Goal: Entertainment & Leisure: Consume media (video, audio)

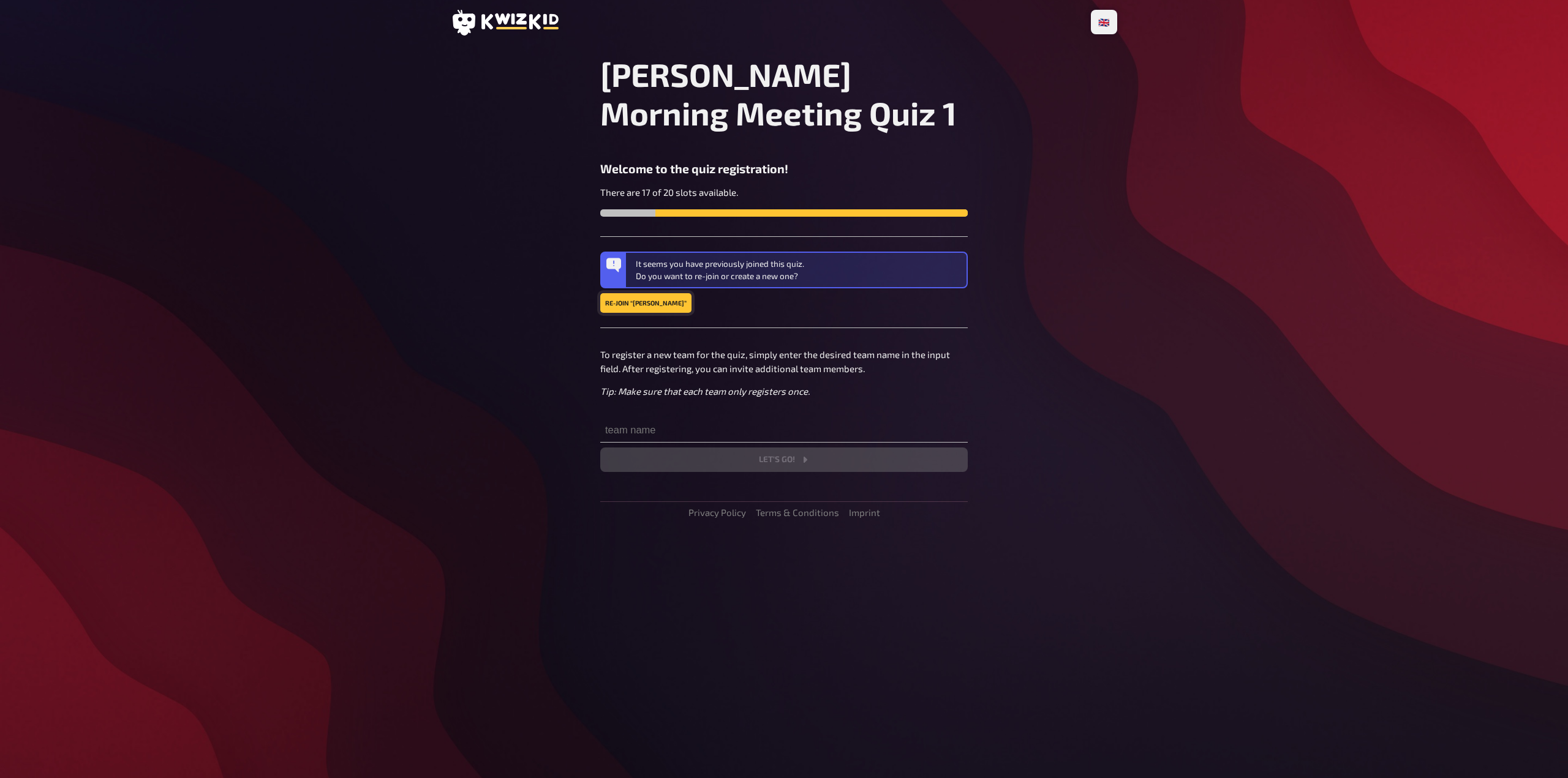
click at [639, 310] on button "Re-join “[PERSON_NAME]”" at bounding box center [646, 303] width 91 height 19
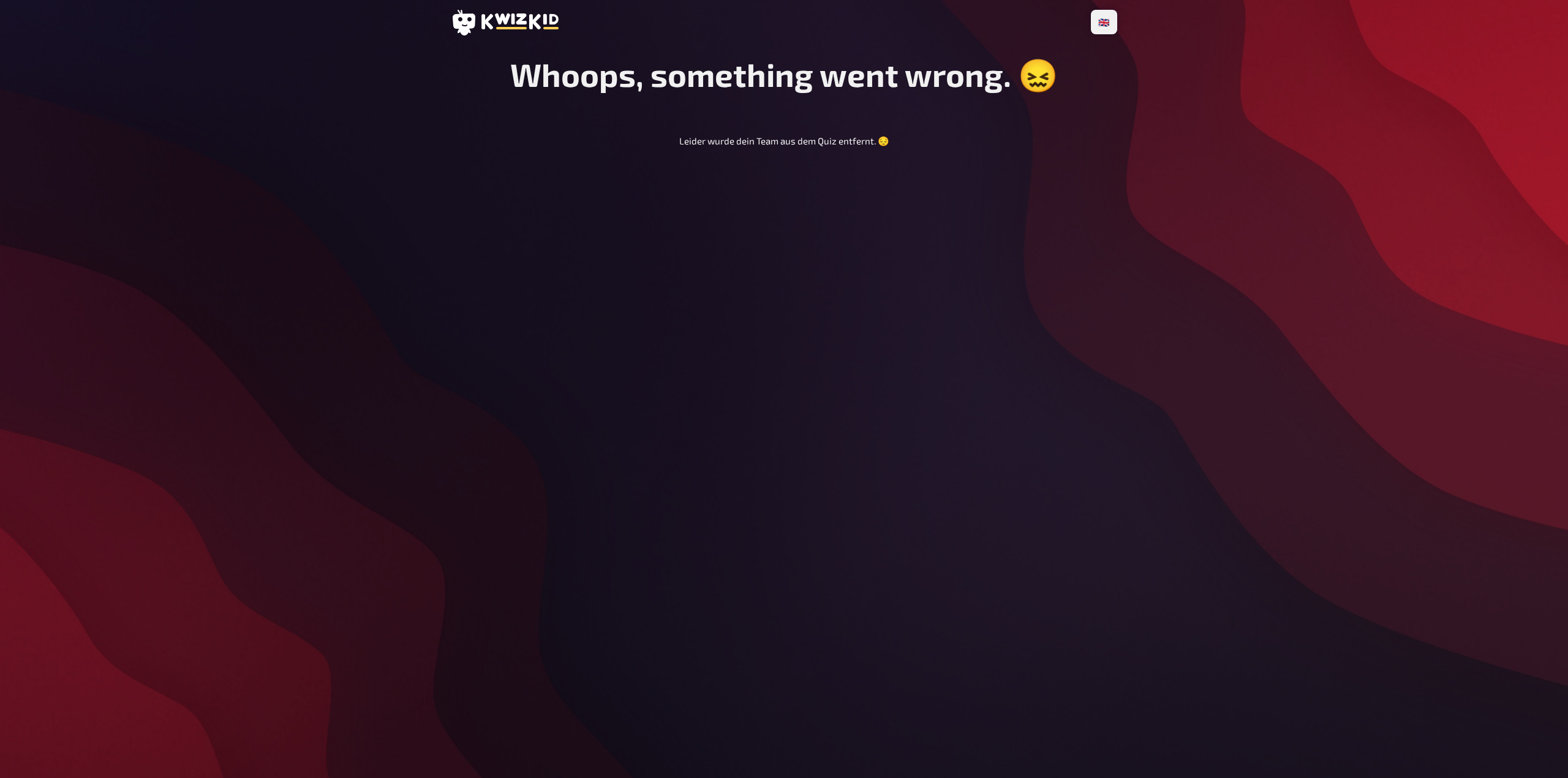
drag, startPoint x: 938, startPoint y: 204, endPoint x: 747, endPoint y: 254, distance: 197.4
click at [747, 254] on div "🇩🇪 Deutsch 🇬🇧 English 🇳🇱 Nederlands Whoops, something went wrong. 😖 Leider wurd…" at bounding box center [784, 389] width 686 height 778
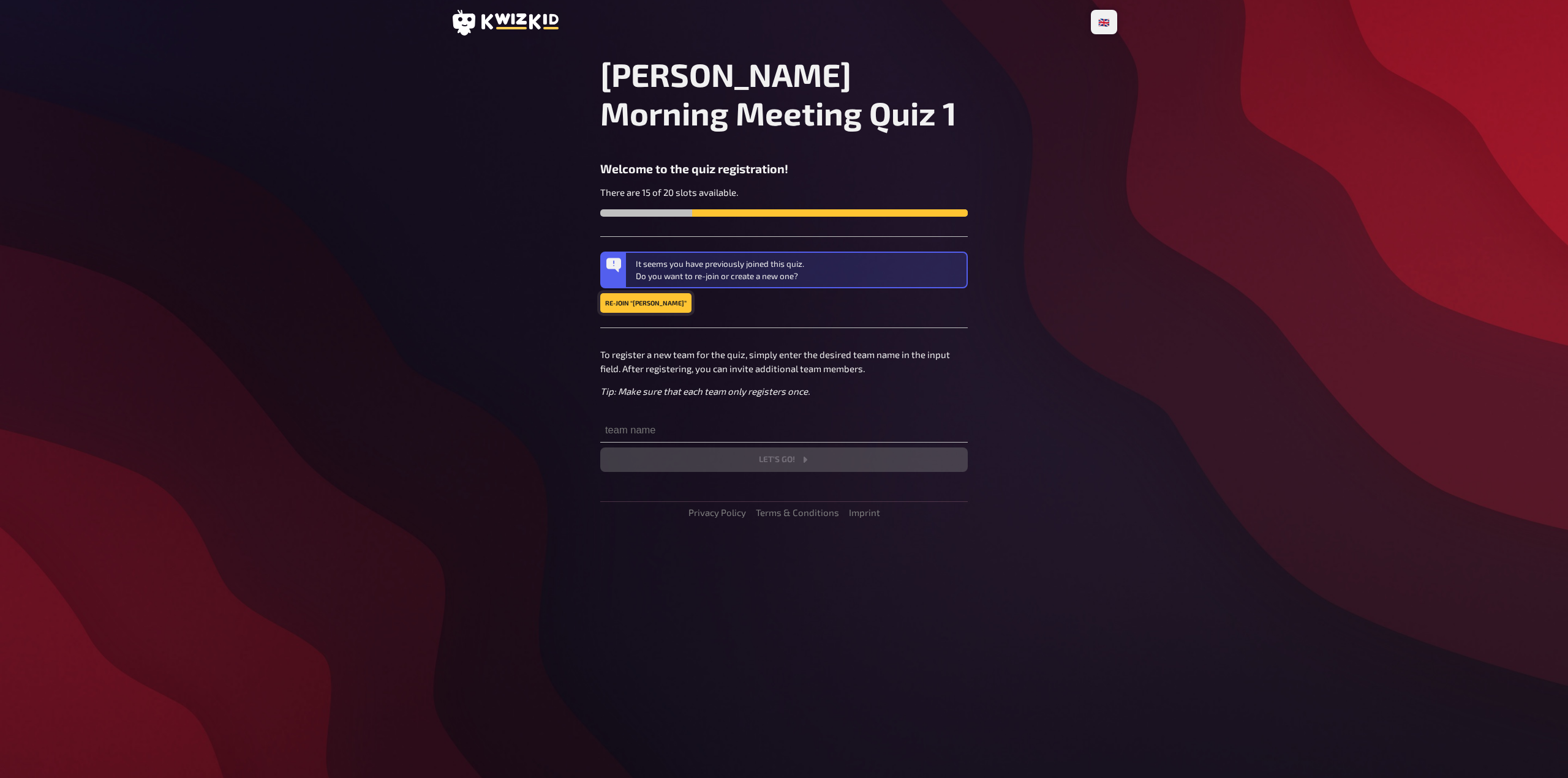
click at [648, 308] on button "Re-join “[PERSON_NAME]”" at bounding box center [646, 303] width 91 height 19
click at [703, 437] on input "text" at bounding box center [784, 430] width 368 height 25
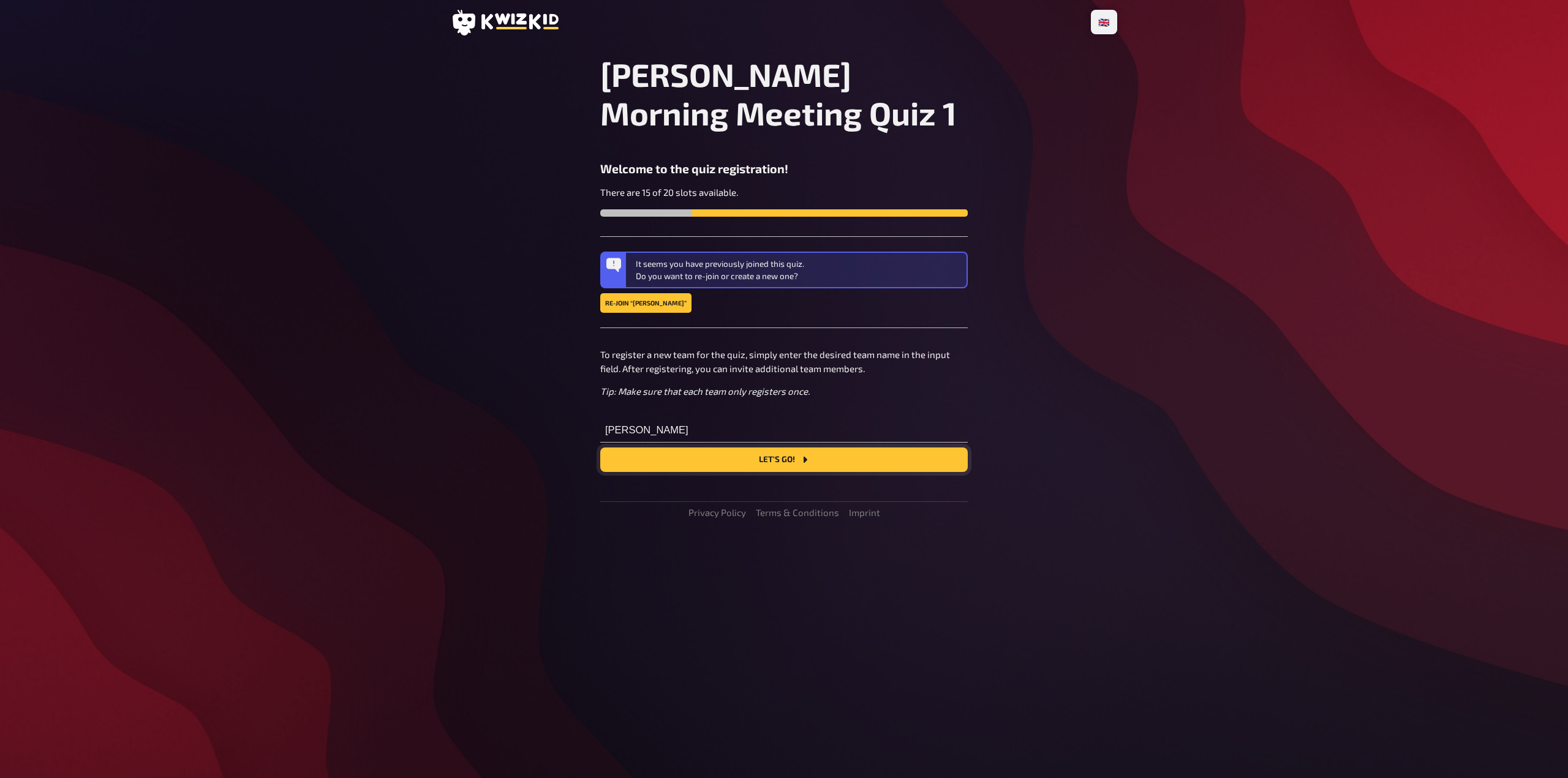
click at [767, 461] on button "Let's go!" at bounding box center [784, 459] width 368 height 25
click at [757, 429] on input "[PERSON_NAME]" at bounding box center [784, 430] width 368 height 25
type input "Jamaal1"
click at [755, 464] on button "Let's go!" at bounding box center [784, 459] width 368 height 25
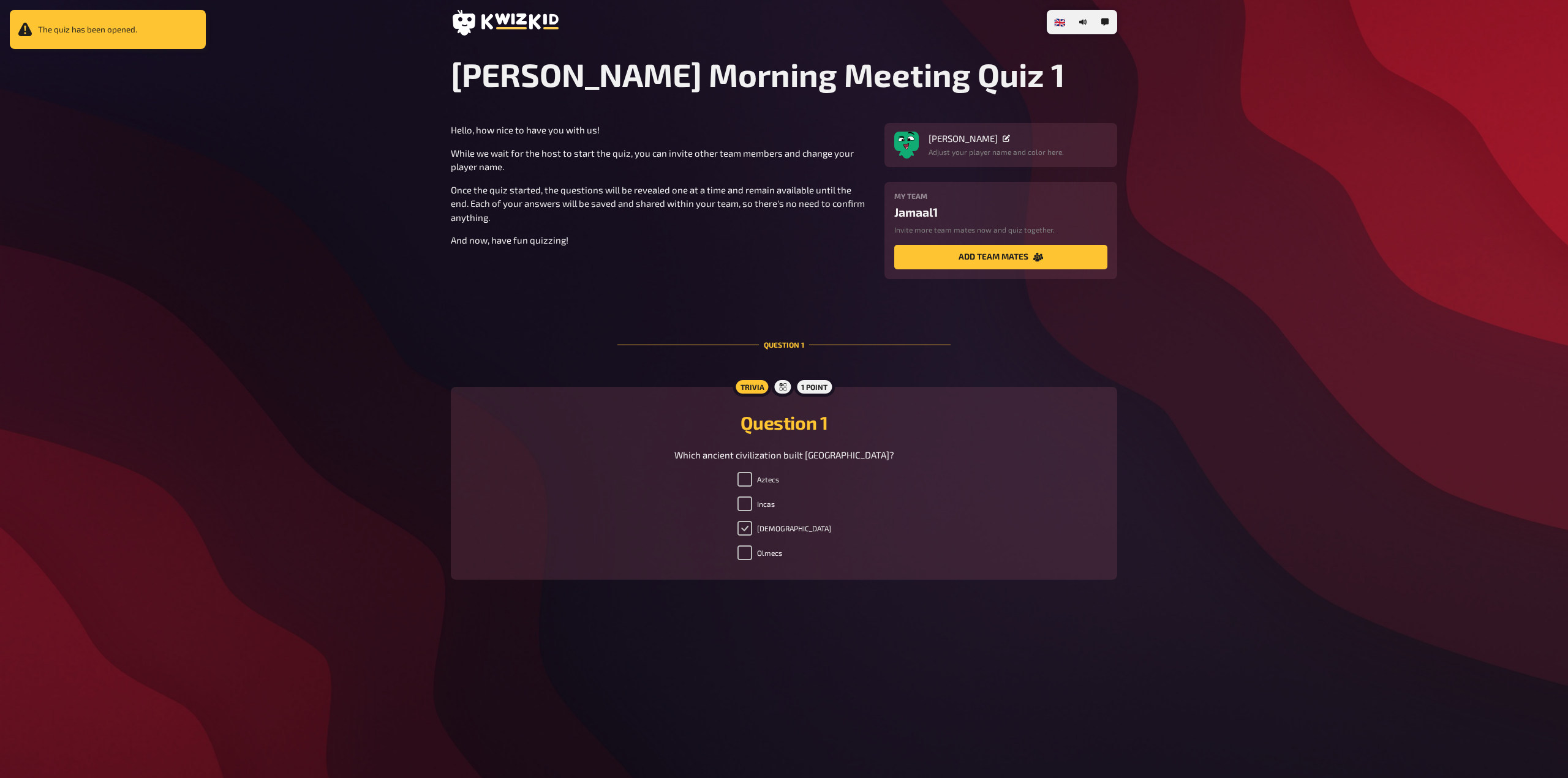
click at [752, 526] on input "[DEMOGRAPHIC_DATA]" at bounding box center [745, 529] width 15 height 15
checkbox input "true"
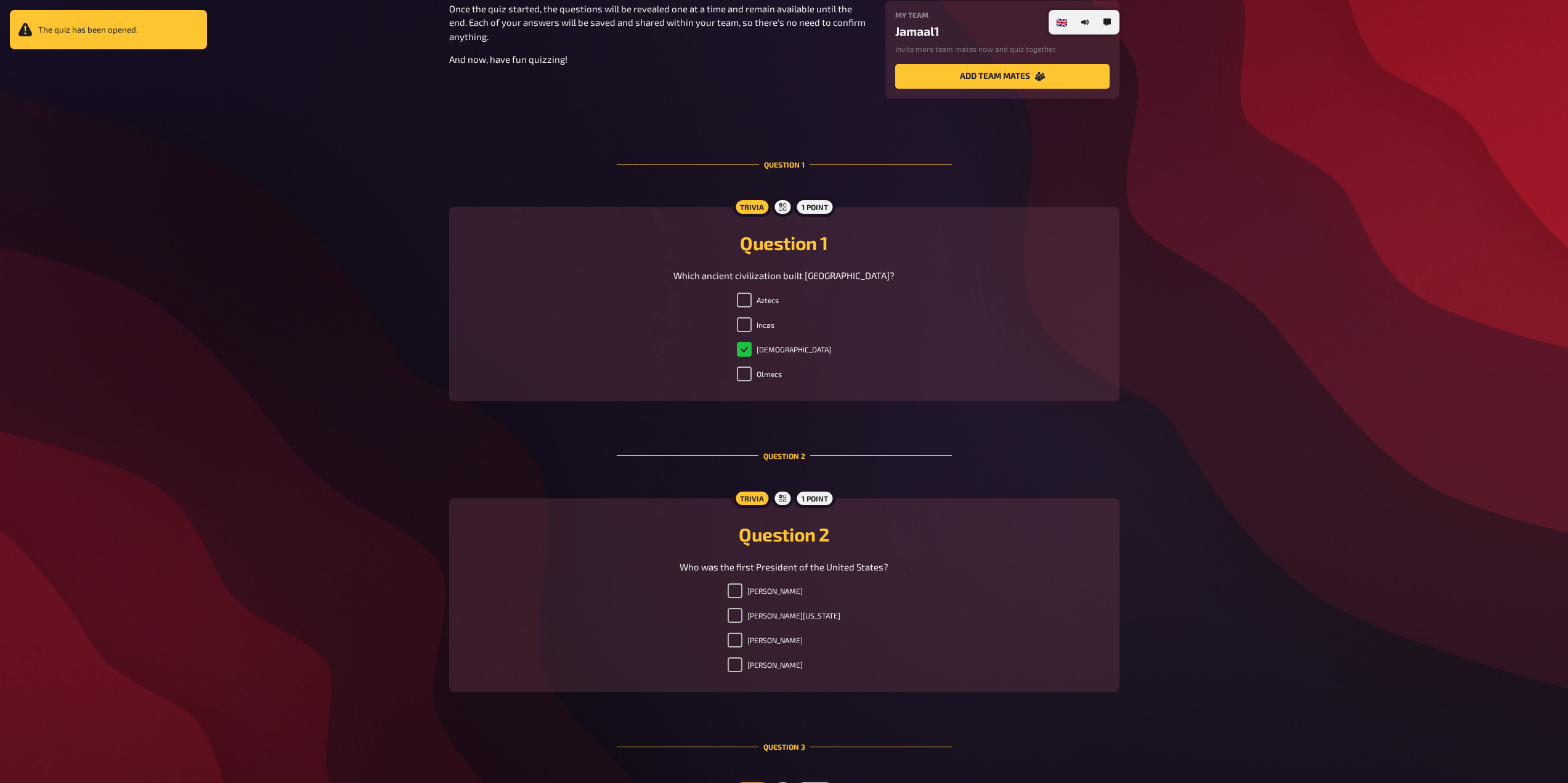
scroll to position [246, 0]
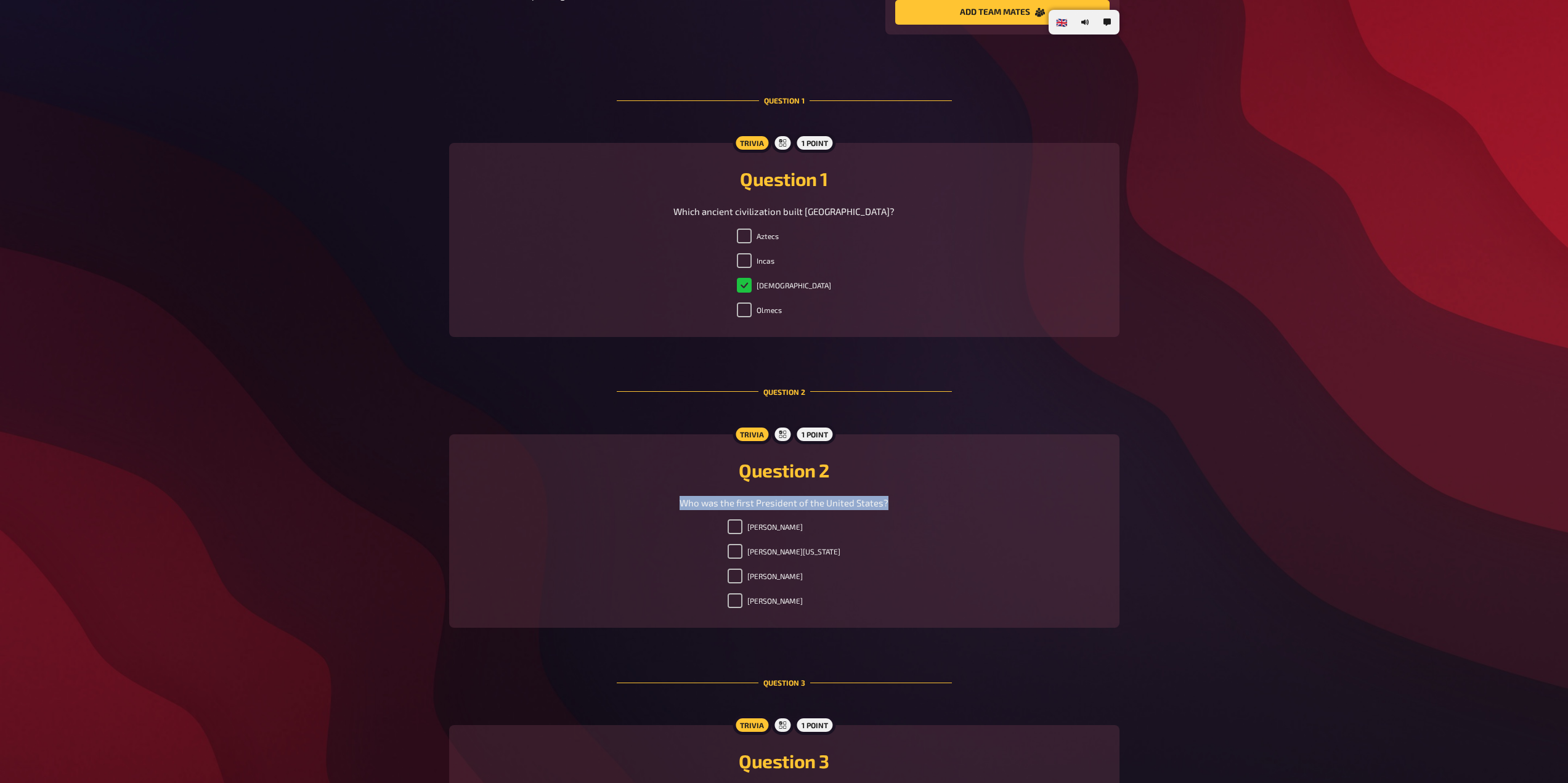
drag, startPoint x: 890, startPoint y: 501, endPoint x: 673, endPoint y: 503, distance: 217.0
click at [673, 503] on div "Who was the first President of the United States?" at bounding box center [784, 503] width 641 height 14
click at [742, 555] on input "[PERSON_NAME][US_STATE]" at bounding box center [735, 552] width 15 height 15
checkbox input "true"
click at [985, 549] on div "[PERSON_NAME] [PERSON_NAME][US_STATE] [PERSON_NAME] [PERSON_NAME]" at bounding box center [784, 566] width 641 height 94
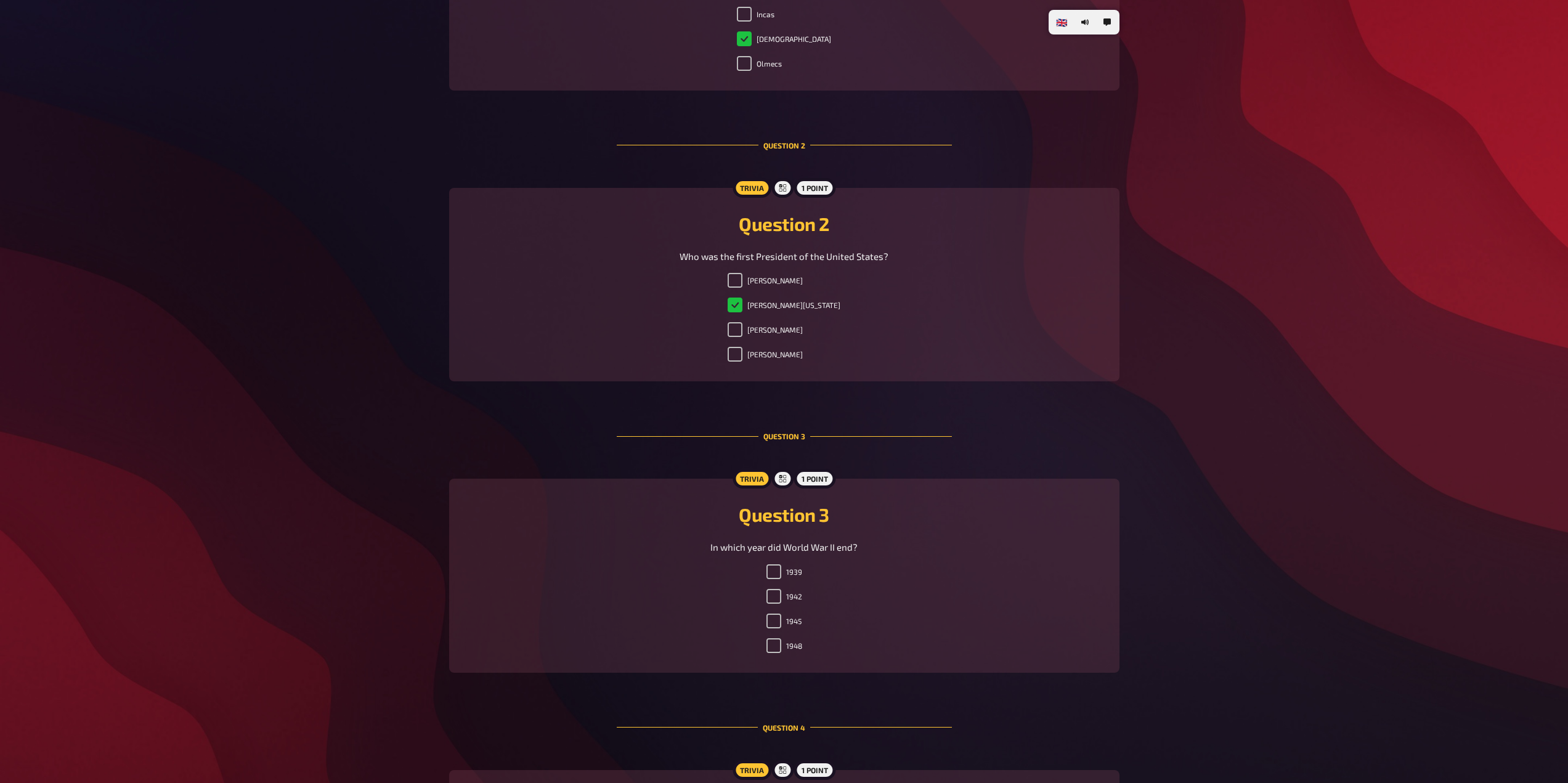
scroll to position [616, 0]
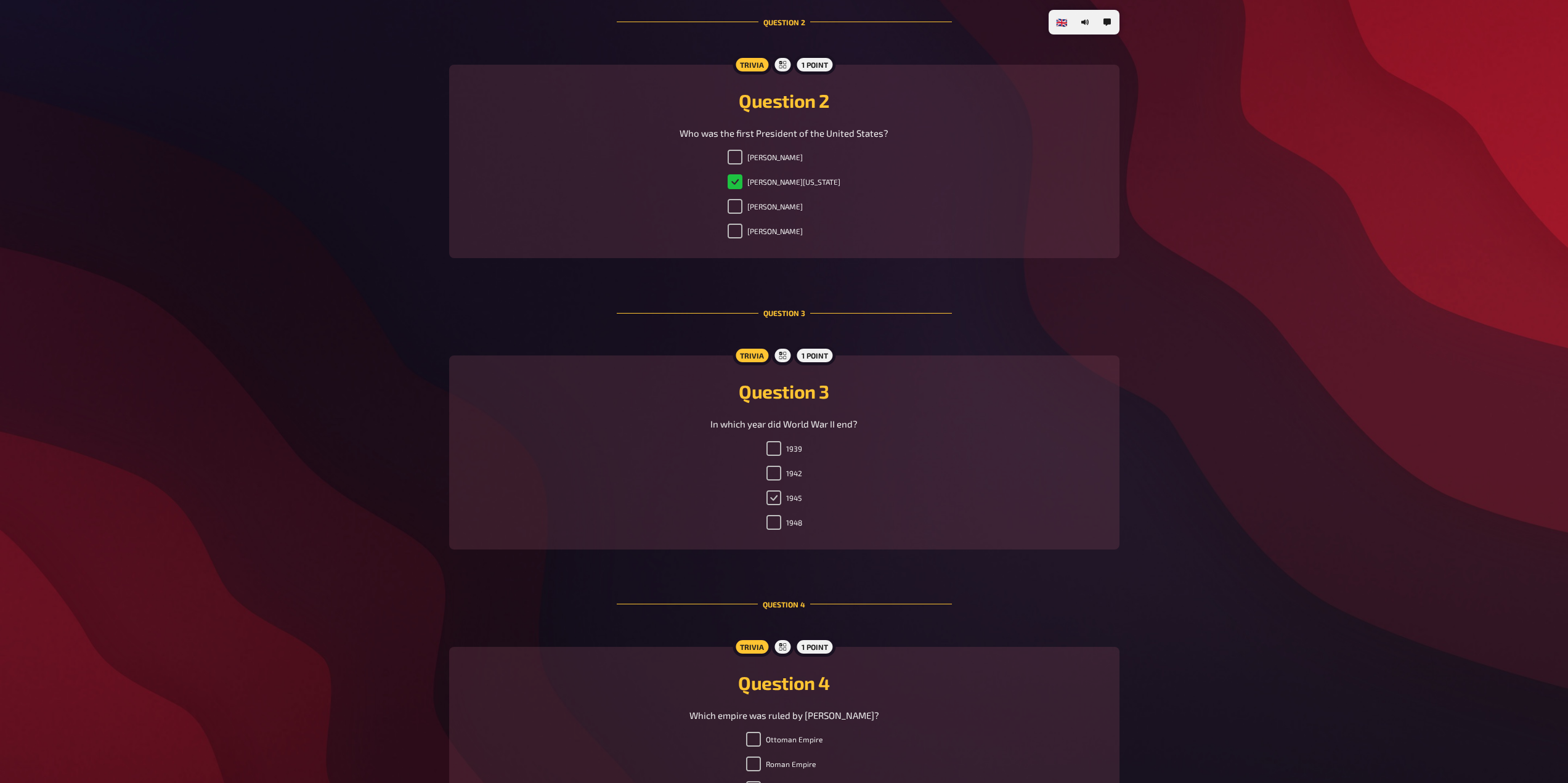
click at [771, 497] on input "1945" at bounding box center [774, 498] width 15 height 15
checkbox input "true"
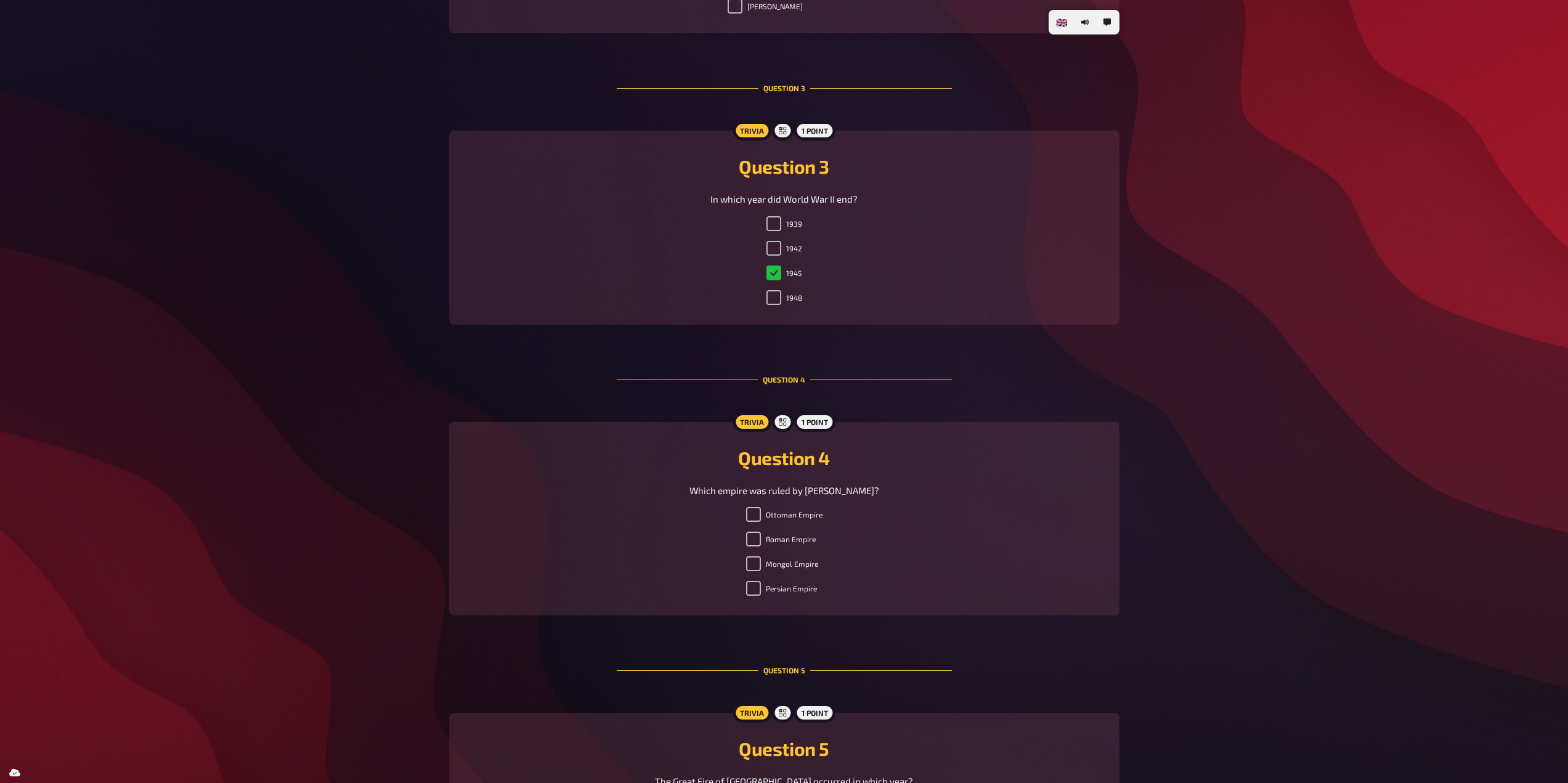
scroll to position [863, 0]
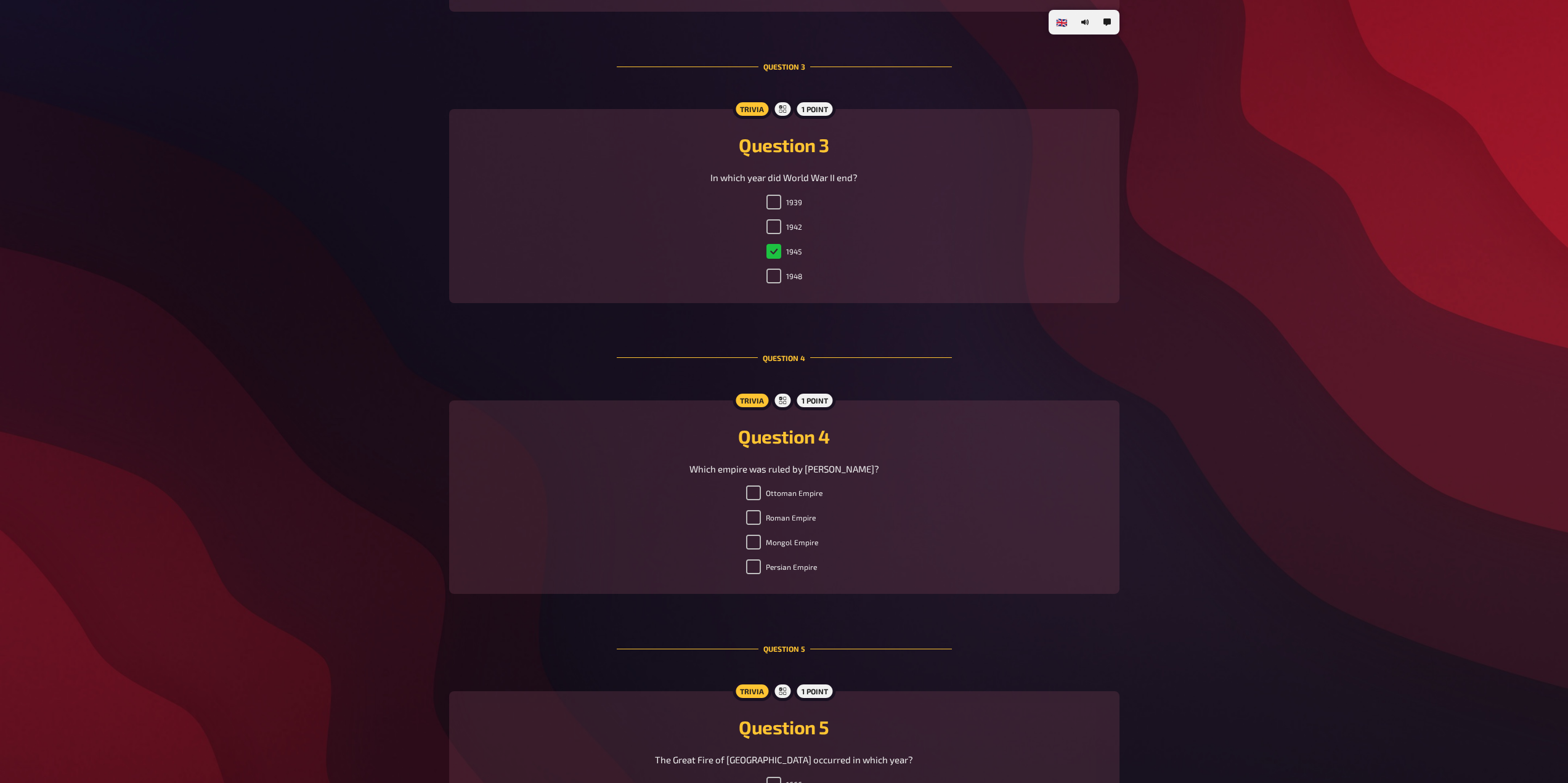
click at [751, 550] on li "Mongol Empire" at bounding box center [784, 545] width 77 height 20
click at [755, 540] on input "Mongol Empire" at bounding box center [754, 543] width 15 height 15
checkbox input "true"
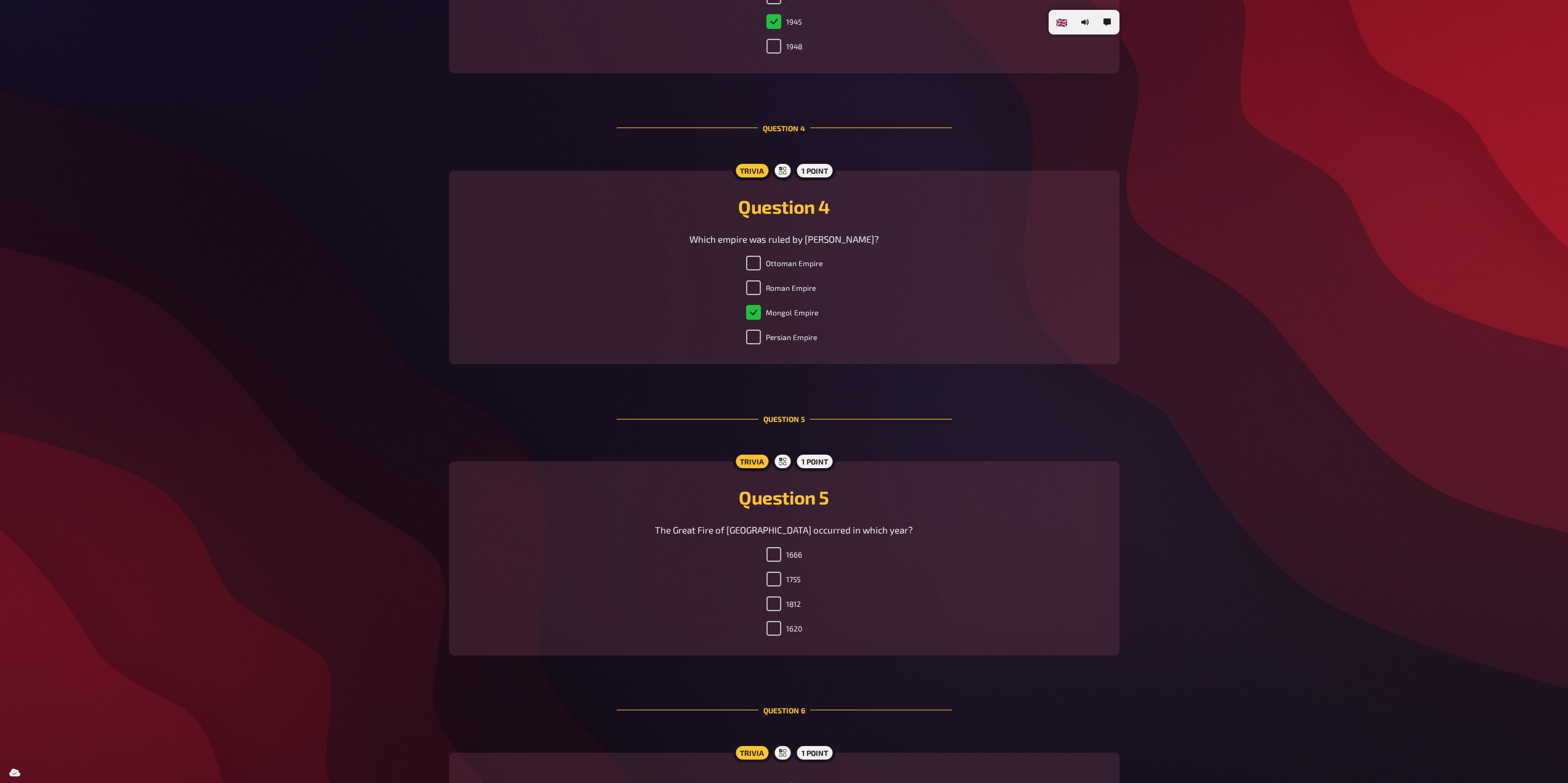
scroll to position [1109, 0]
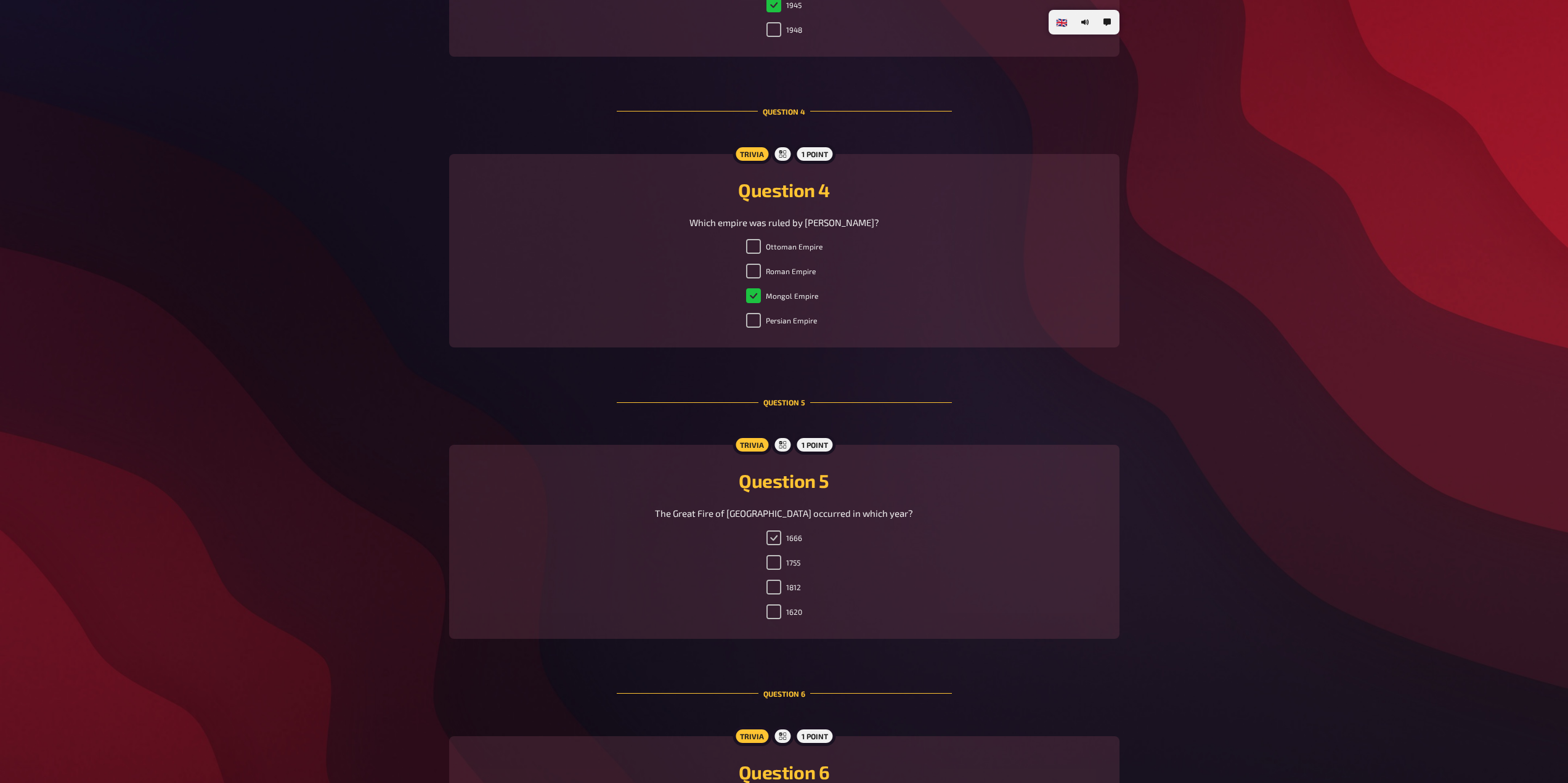
click at [777, 540] on input "1666" at bounding box center [774, 538] width 15 height 15
checkbox input "true"
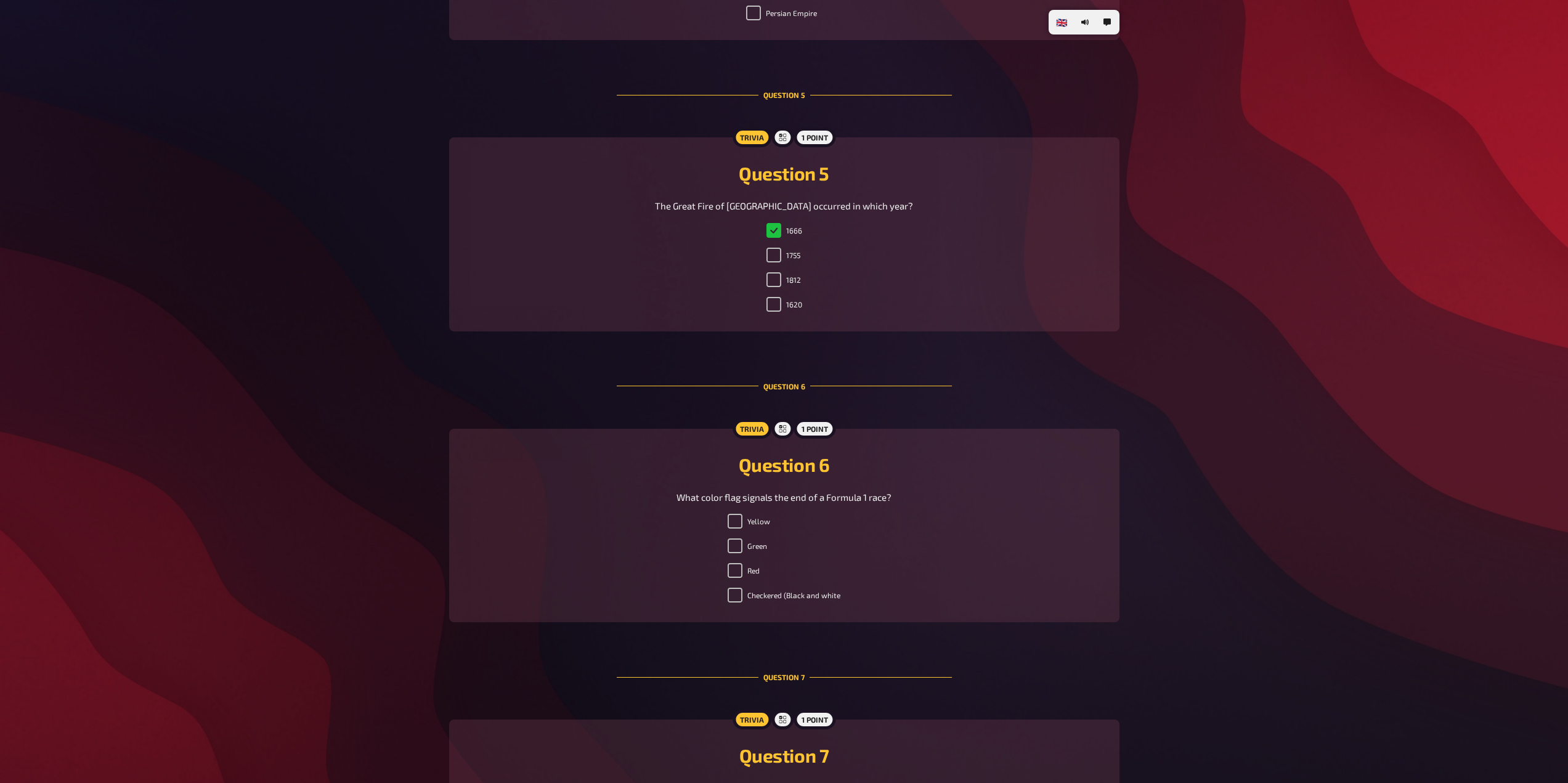
scroll to position [1417, 0]
click at [738, 594] on input "Checkered (Black and white" at bounding box center [735, 594] width 15 height 15
checkbox input "true"
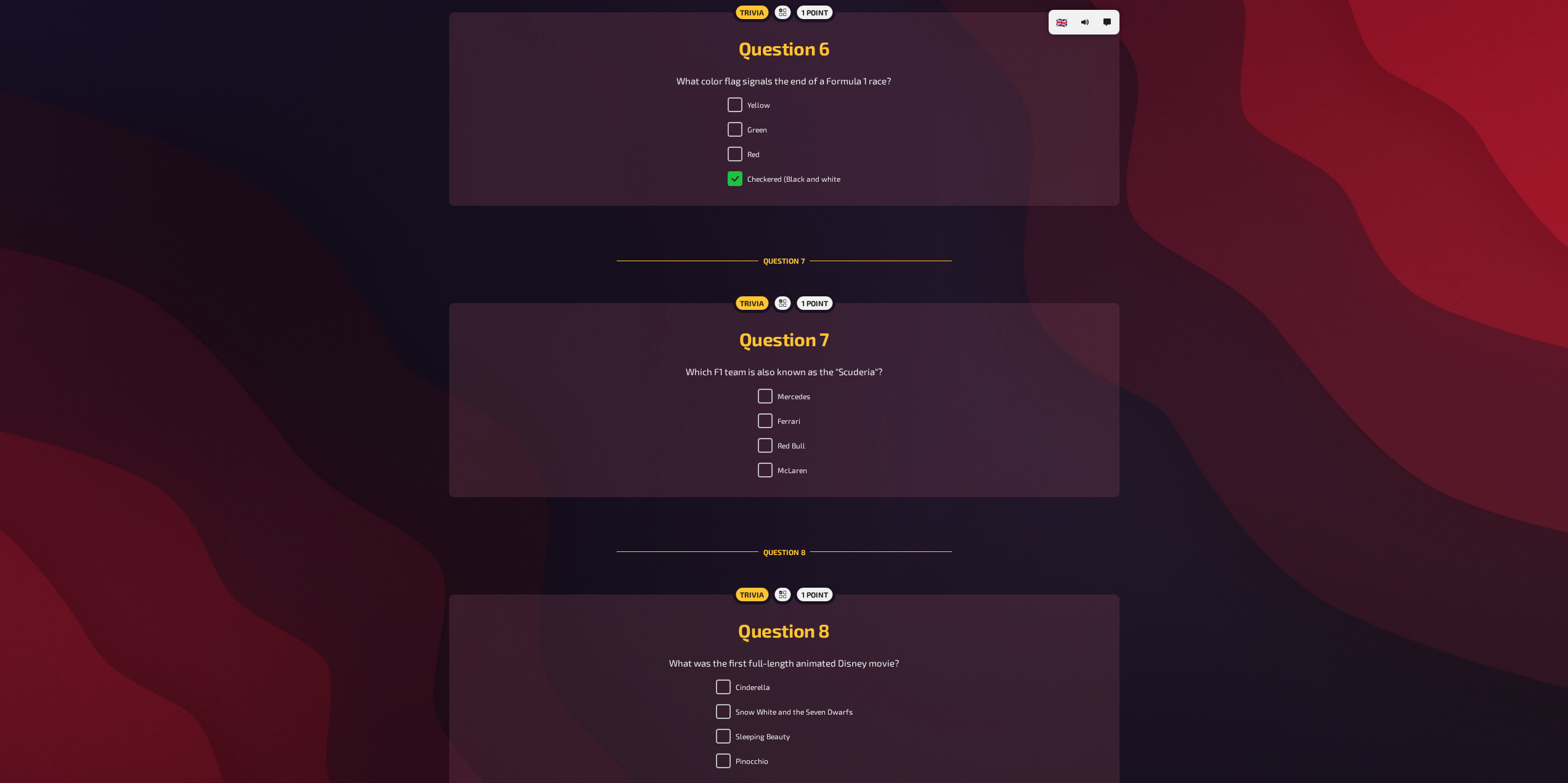
scroll to position [1849, 0]
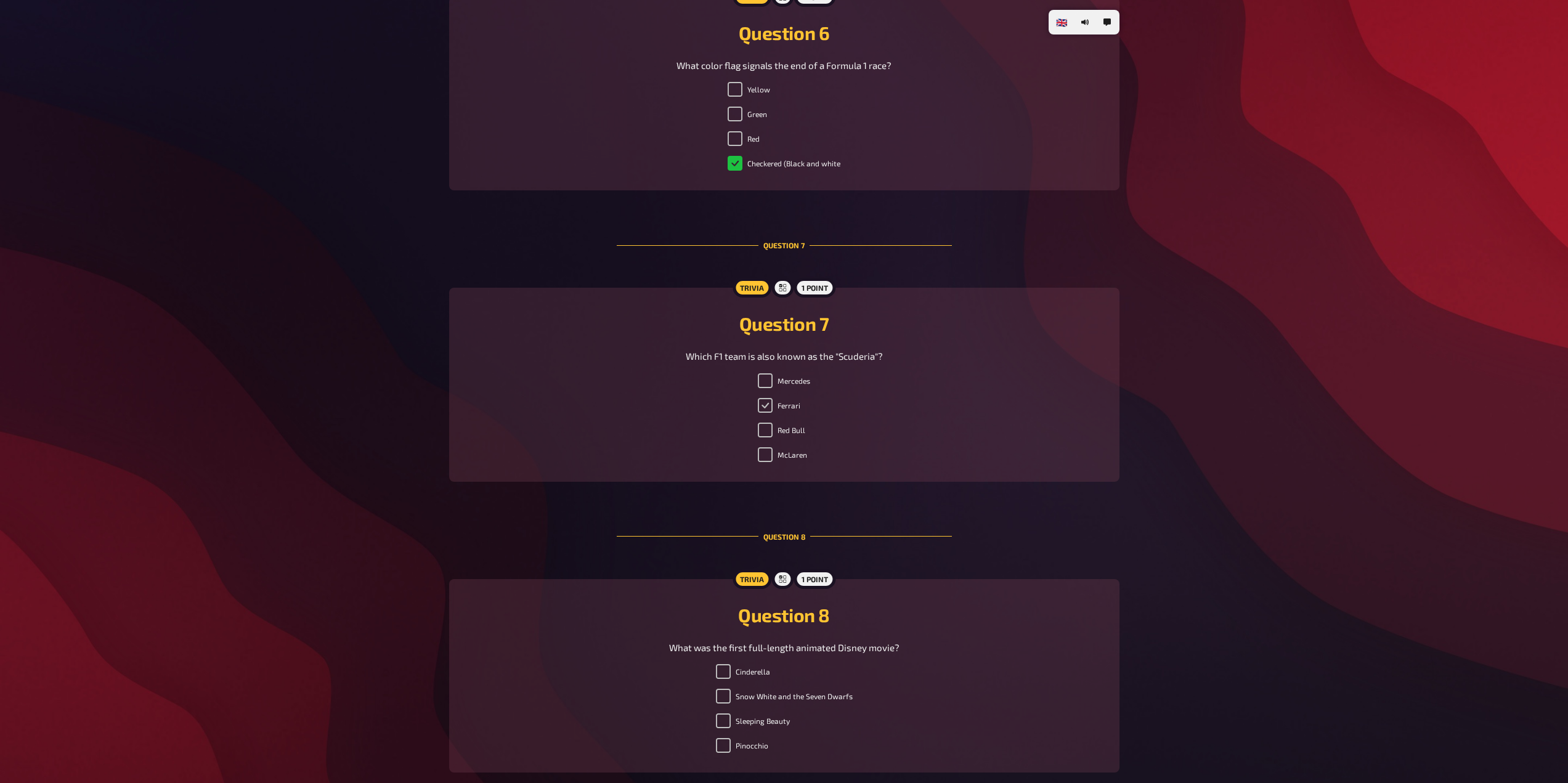
click at [762, 413] on input "Ferrari" at bounding box center [766, 406] width 15 height 15
checkbox input "true"
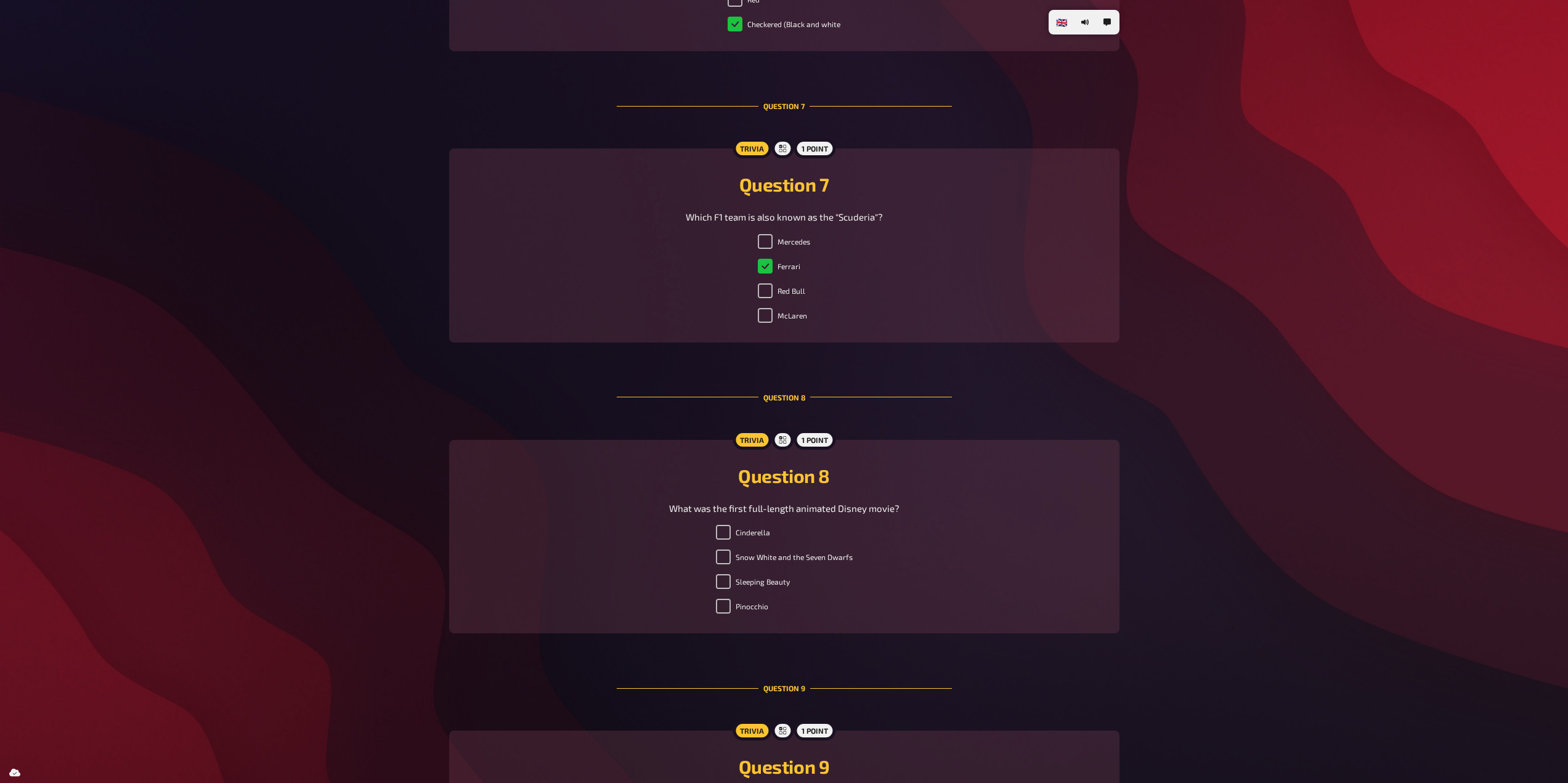
scroll to position [2095, 0]
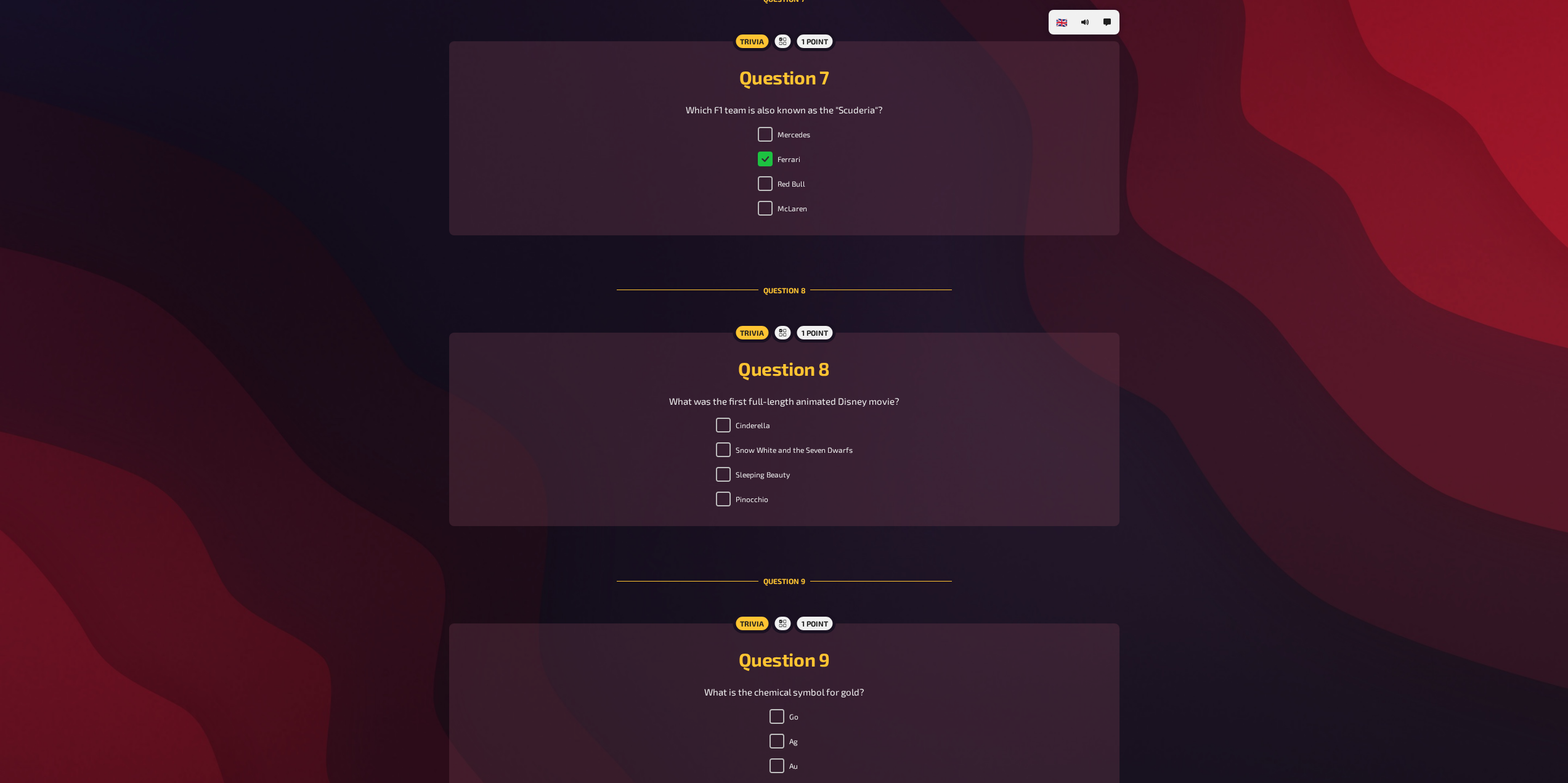
click at [790, 450] on label "Snow White and the Seven Dwarfs" at bounding box center [784, 450] width 137 height 15
click at [731, 450] on input "Snow White and the Seven Dwarfs" at bounding box center [724, 450] width 15 height 15
checkbox input "true"
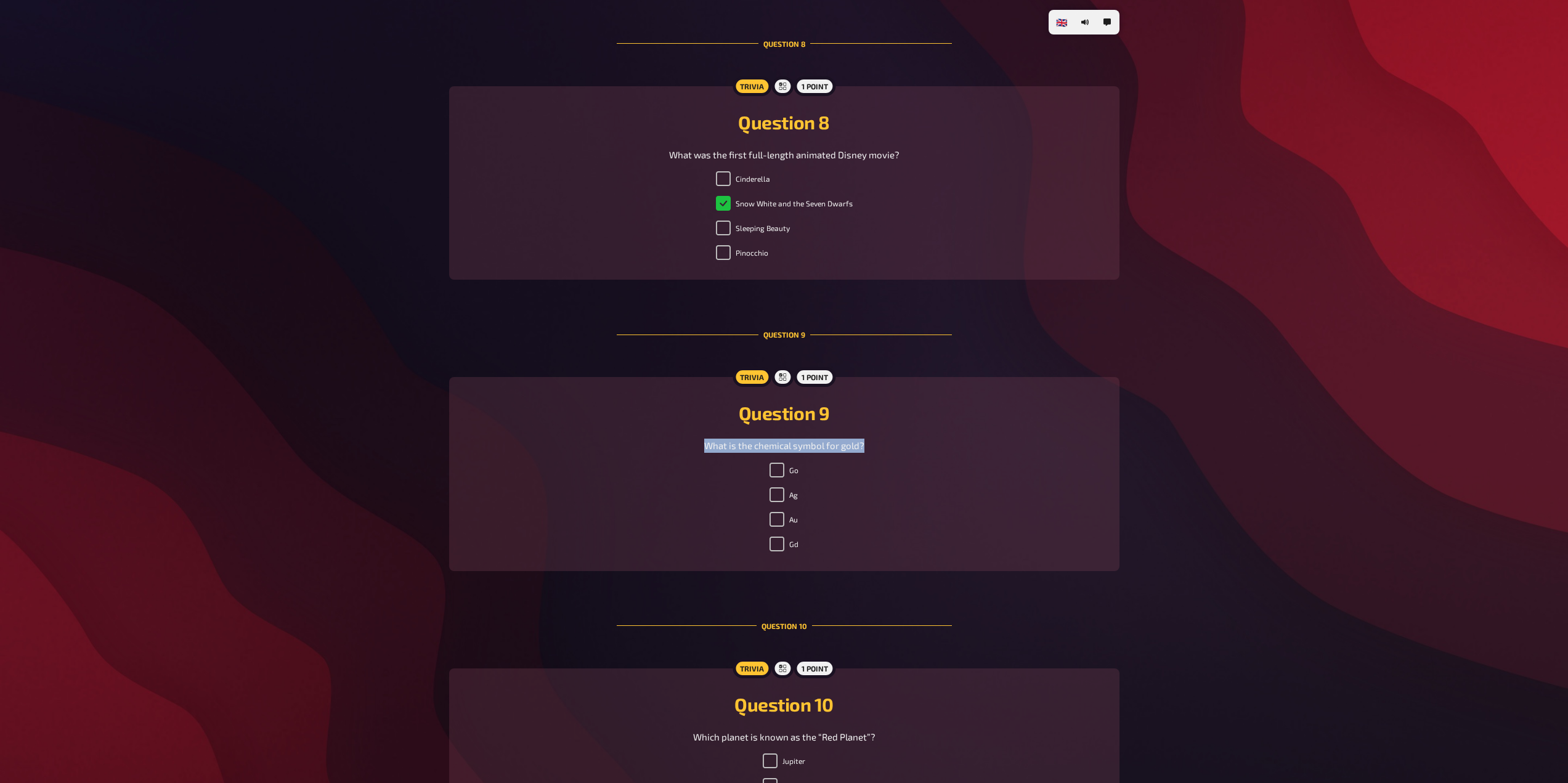
drag, startPoint x: 866, startPoint y: 447, endPoint x: 703, endPoint y: 447, distance: 163.0
click at [703, 447] on div "What is the chemical symbol for gold?" at bounding box center [784, 446] width 641 height 14
drag, startPoint x: 707, startPoint y: 447, endPoint x: 989, endPoint y: 475, distance: 283.4
click at [1010, 464] on div "Go Ag Au Gd" at bounding box center [784, 509] width 641 height 94
click at [785, 465] on label "Go" at bounding box center [784, 470] width 29 height 15
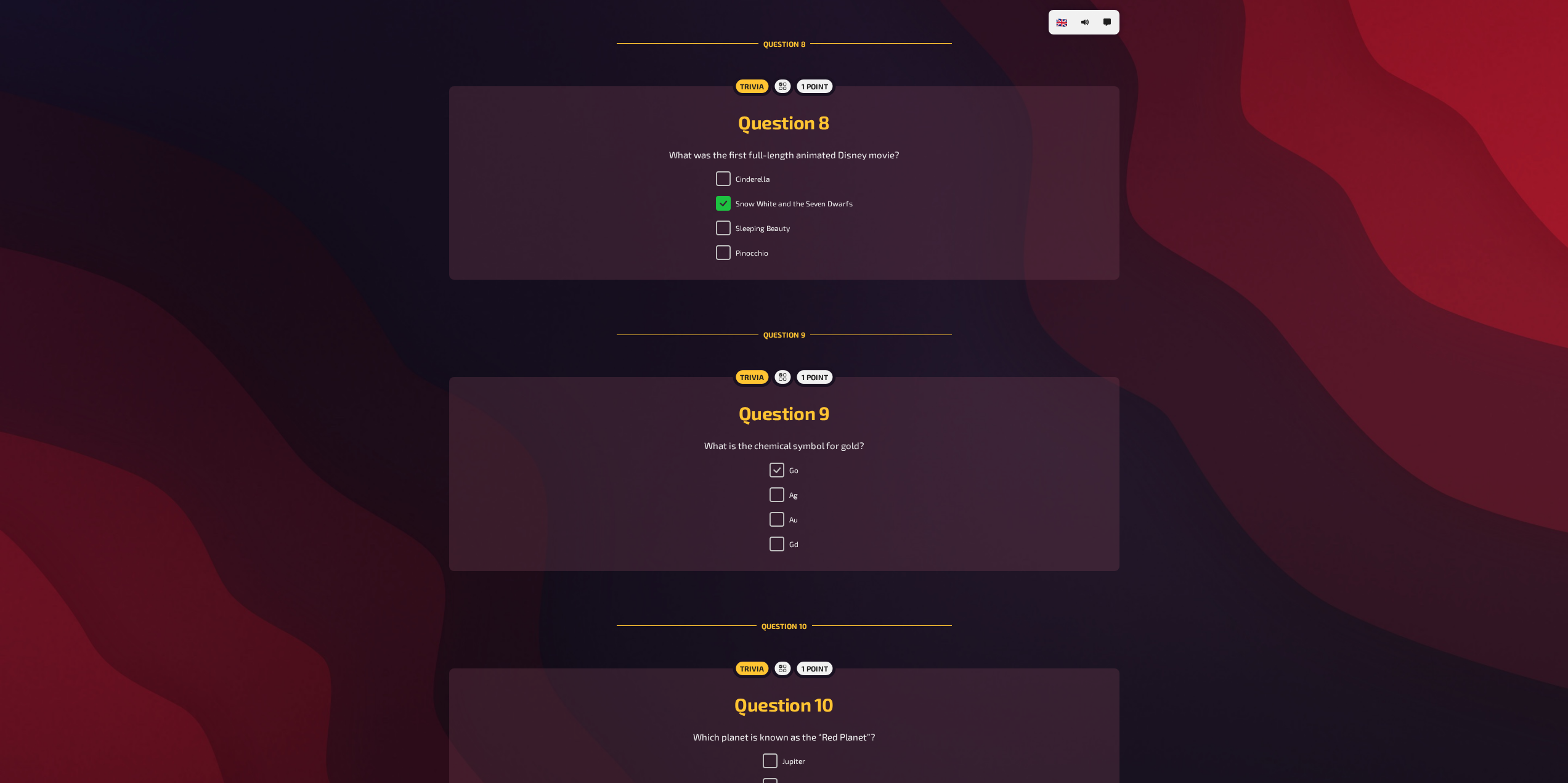
click at [784, 465] on input "Go" at bounding box center [777, 470] width 15 height 15
checkbox input "true"
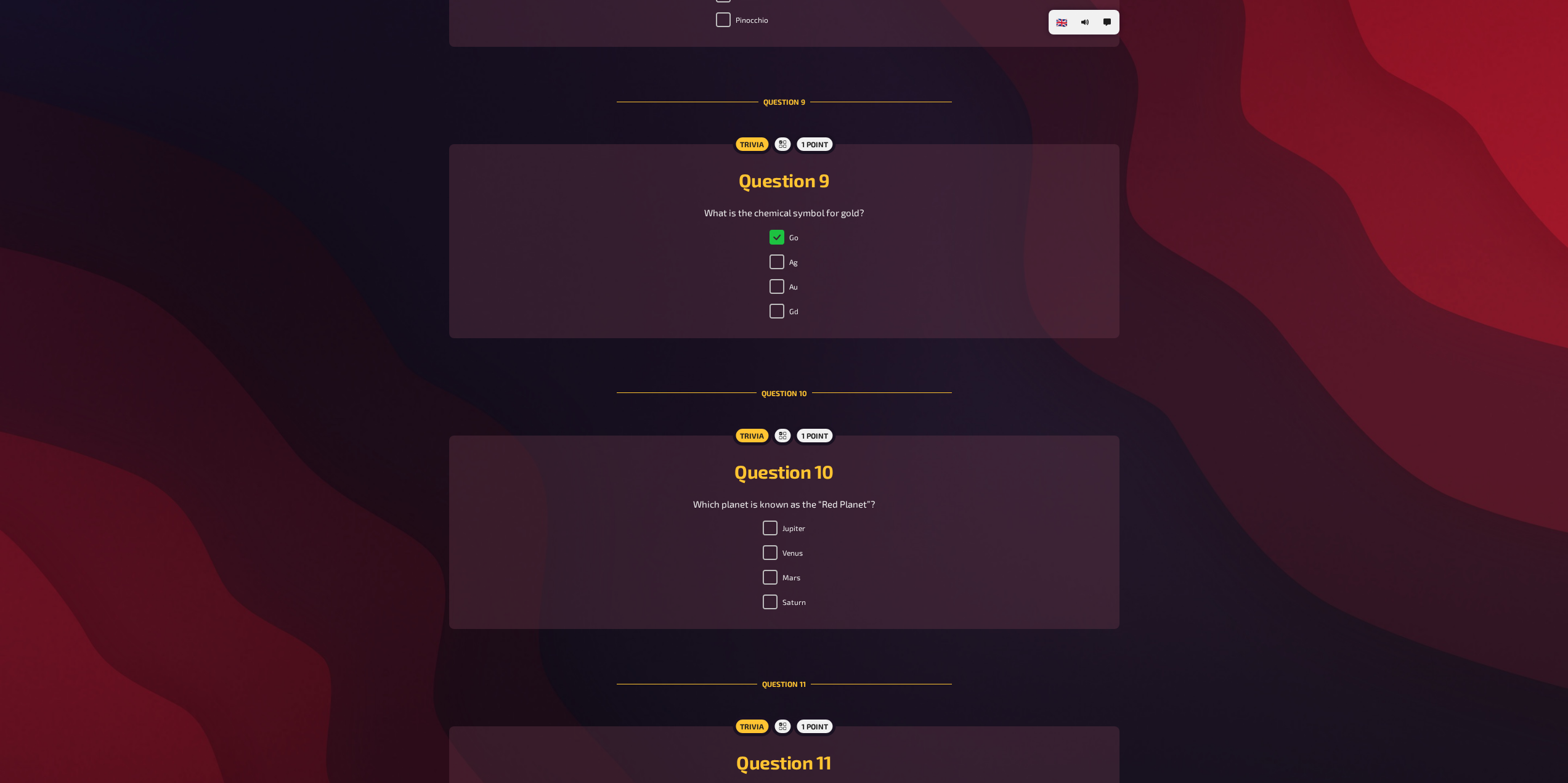
scroll to position [2588, 0]
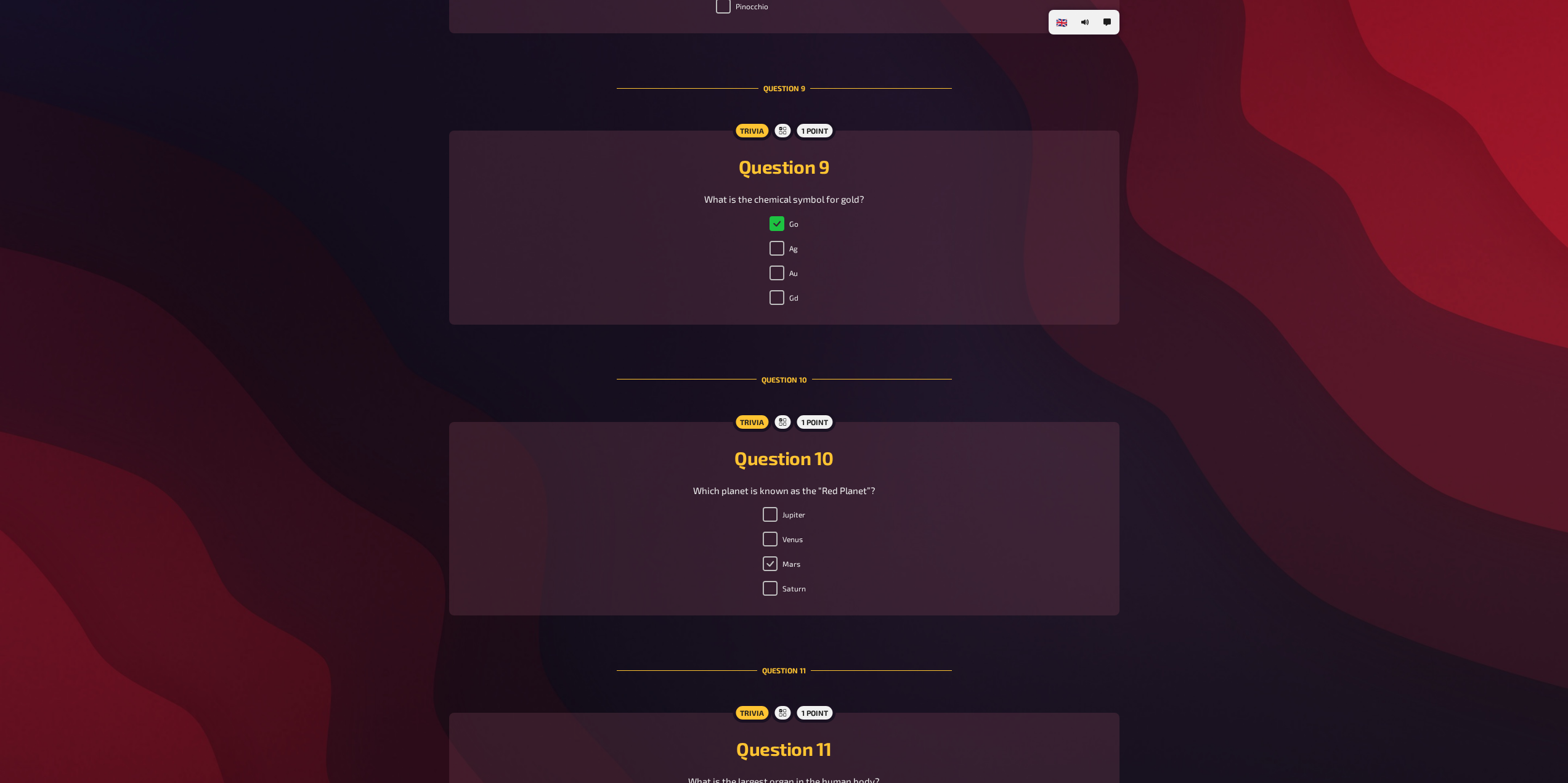
click at [778, 564] on input "Mars" at bounding box center [770, 564] width 15 height 15
checkbox input "true"
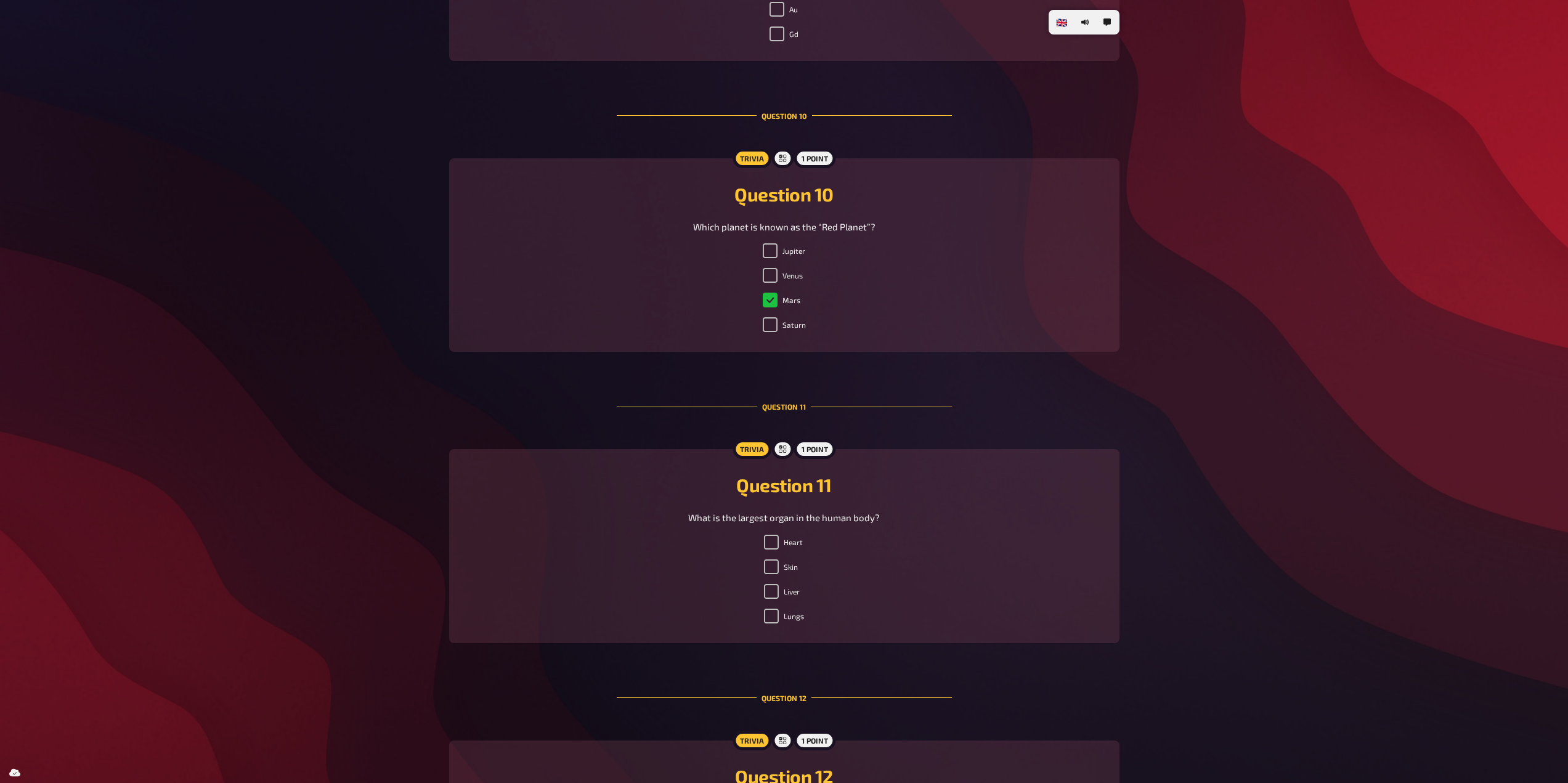
scroll to position [2896, 0]
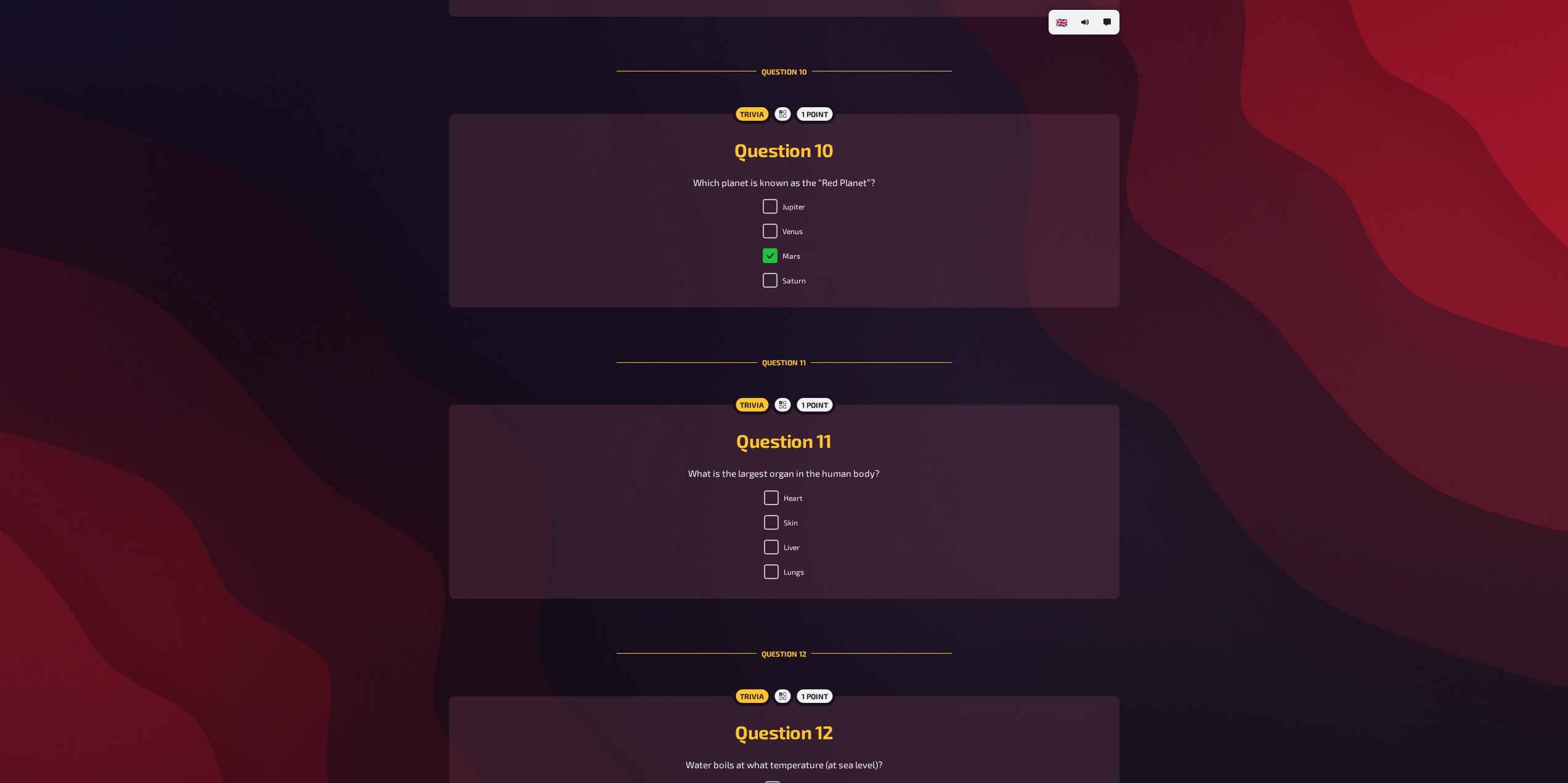
click at [778, 513] on ul "Heart Skin Liver Lungs" at bounding box center [784, 537] width 40 height 94
click at [778, 521] on input "Skin" at bounding box center [772, 523] width 15 height 15
checkbox input "true"
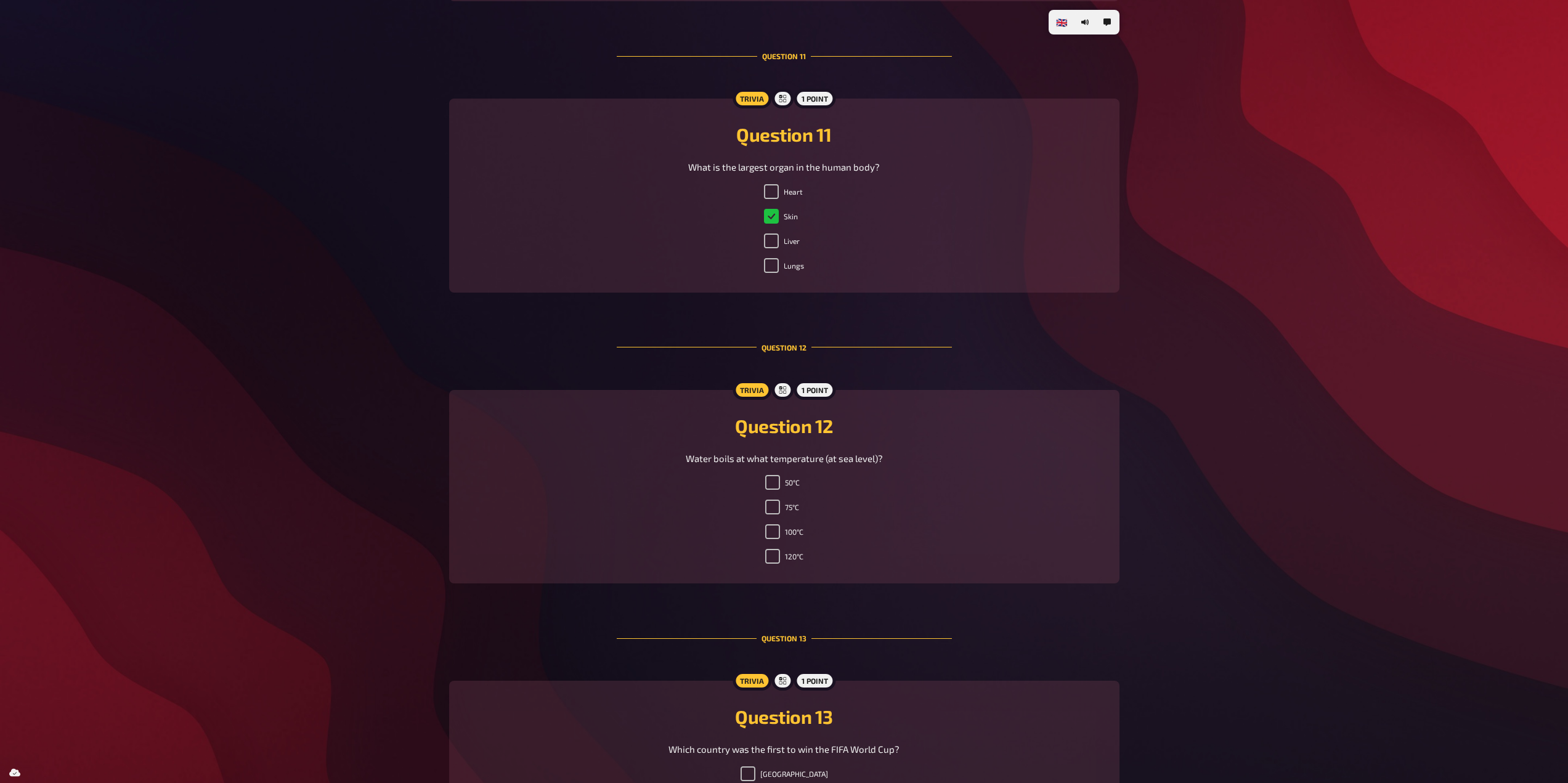
scroll to position [3204, 0]
click at [771, 502] on input "75°C" at bounding box center [772, 506] width 15 height 15
checkbox input "true"
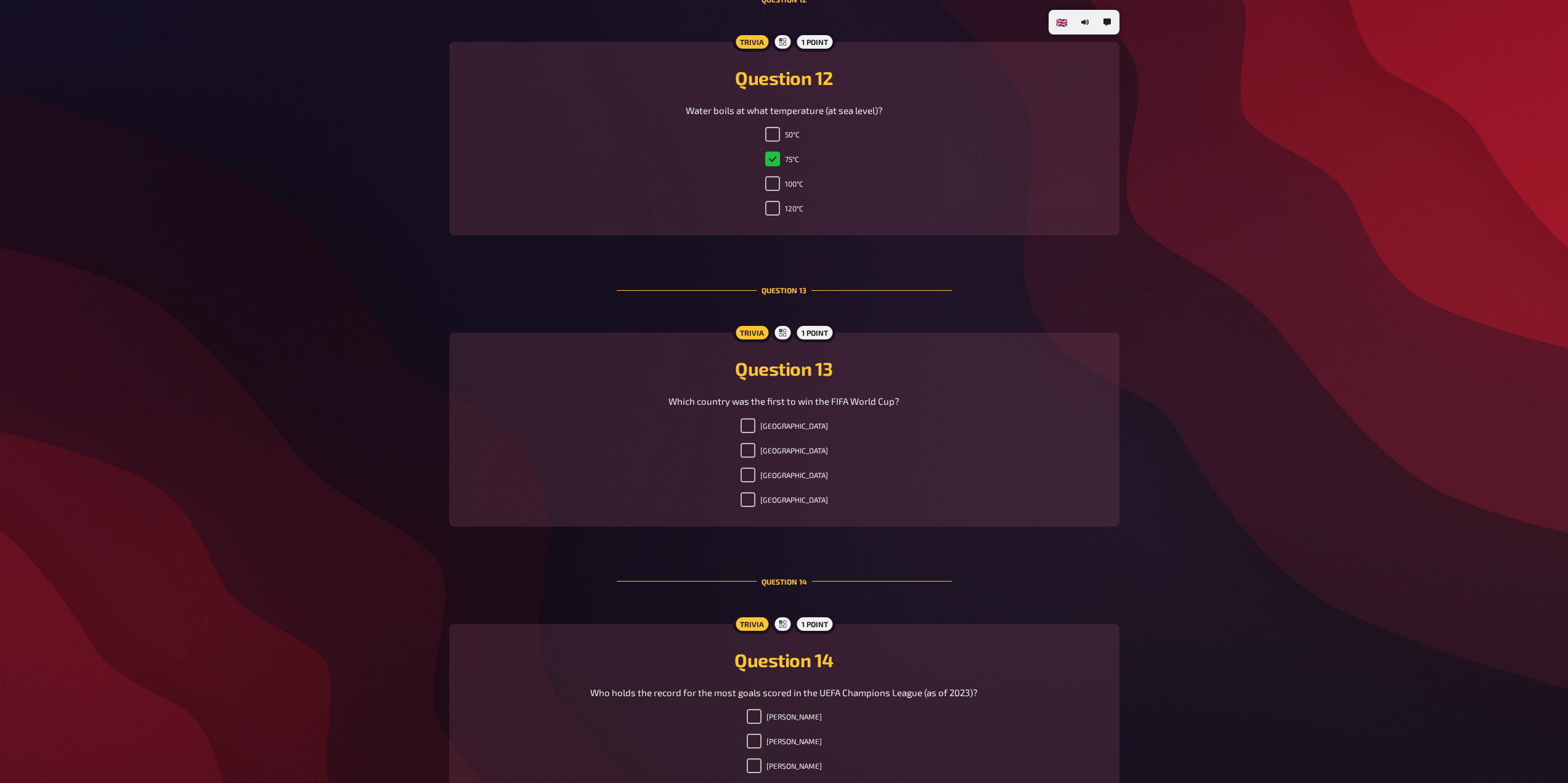
scroll to position [3574, 0]
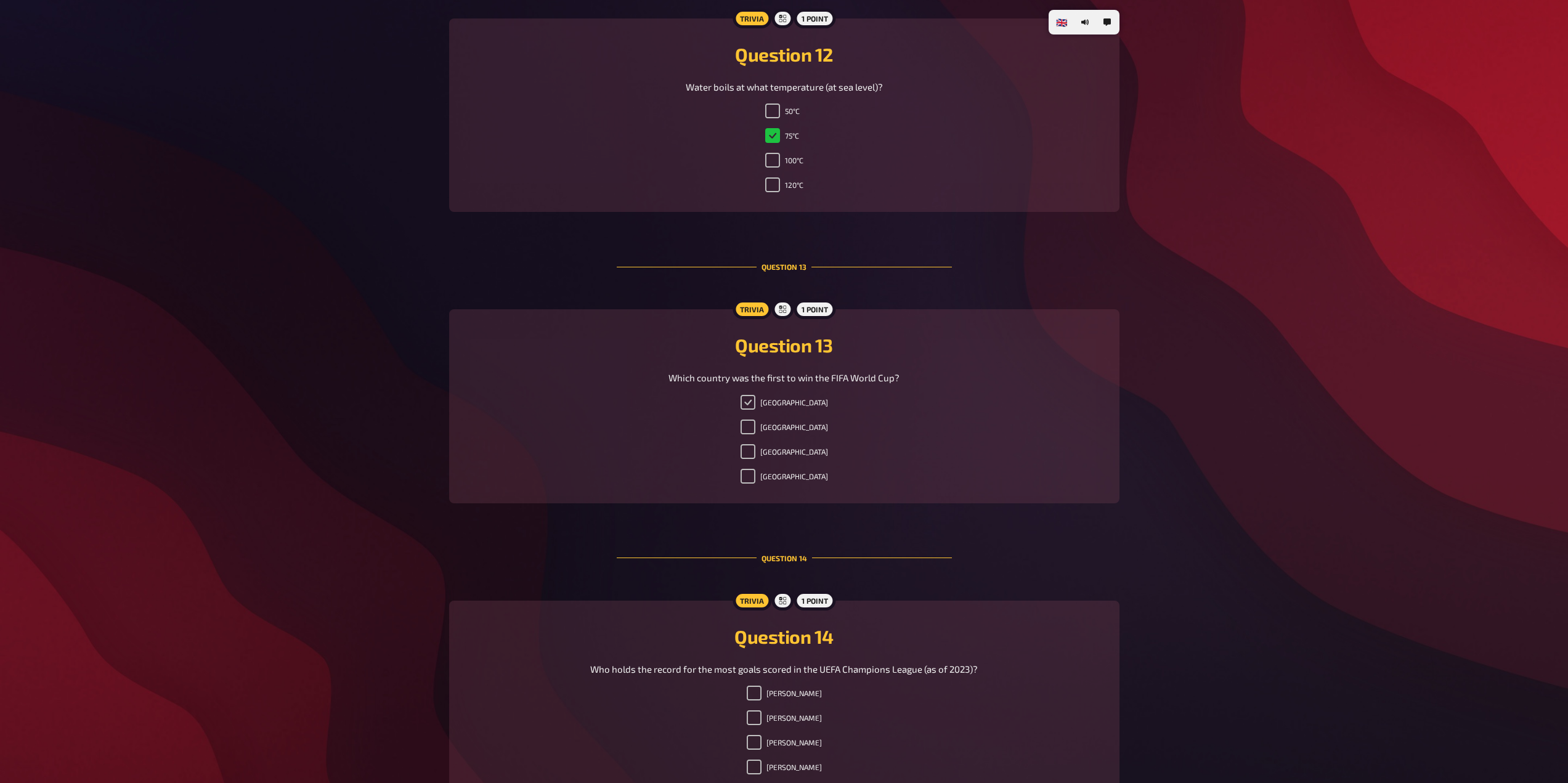
click at [755, 406] on input "[GEOGRAPHIC_DATA]" at bounding box center [748, 403] width 15 height 15
checkbox input "true"
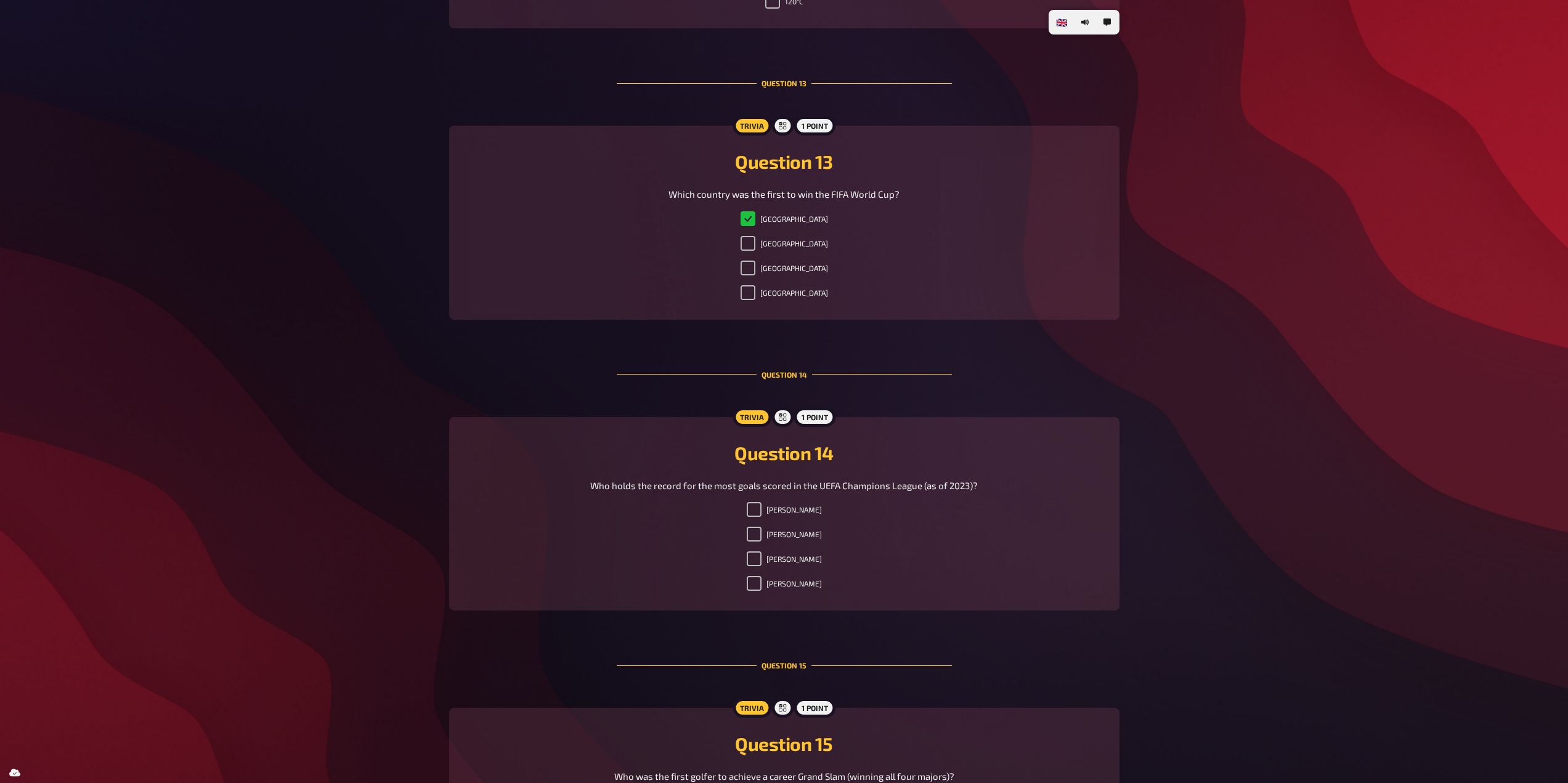
scroll to position [3820, 0]
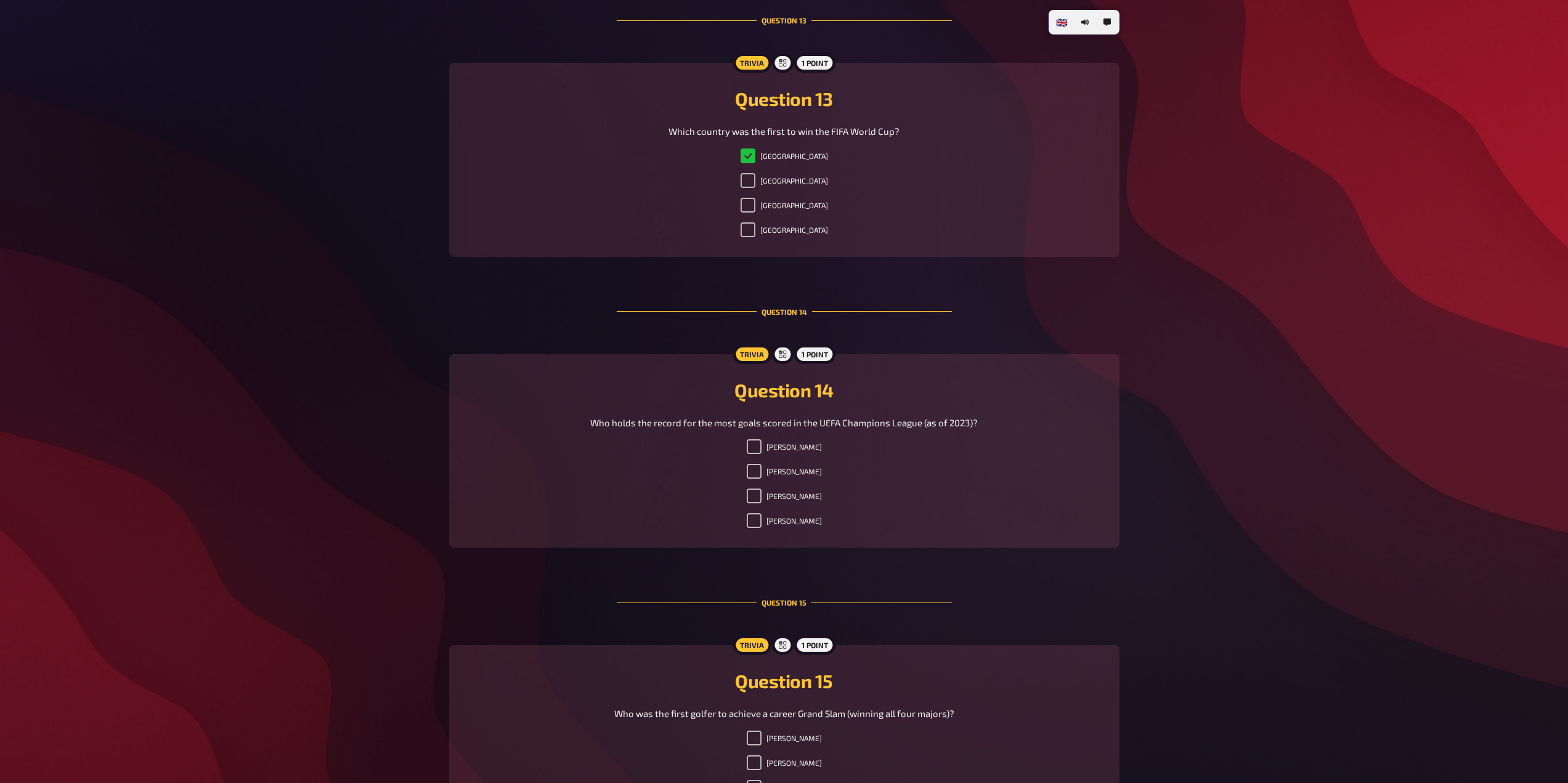
click at [772, 470] on label "[PERSON_NAME]" at bounding box center [784, 471] width 75 height 15
click at [762, 470] on input "[PERSON_NAME]" at bounding box center [754, 471] width 15 height 15
checkbox input "true"
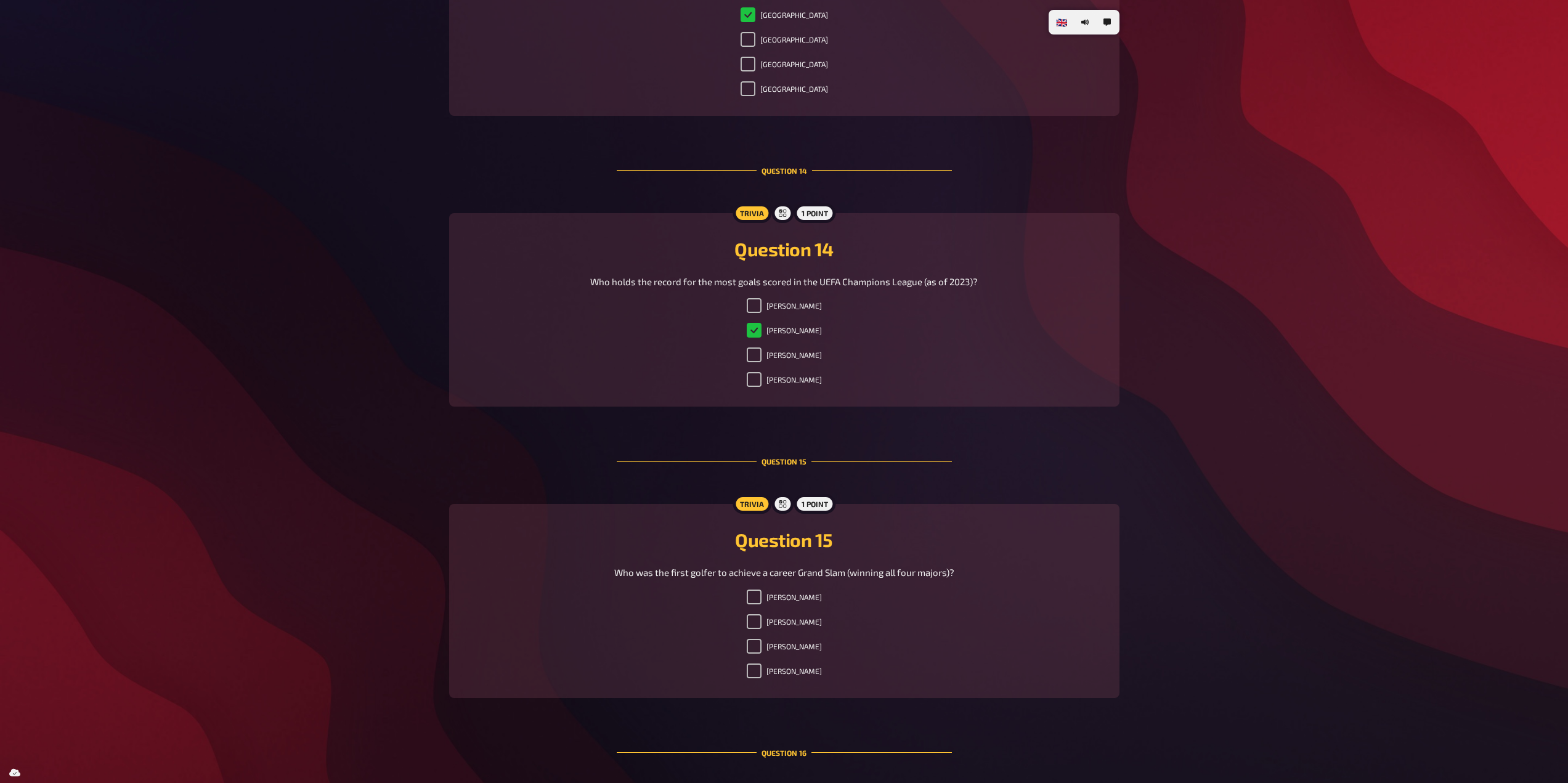
scroll to position [4067, 0]
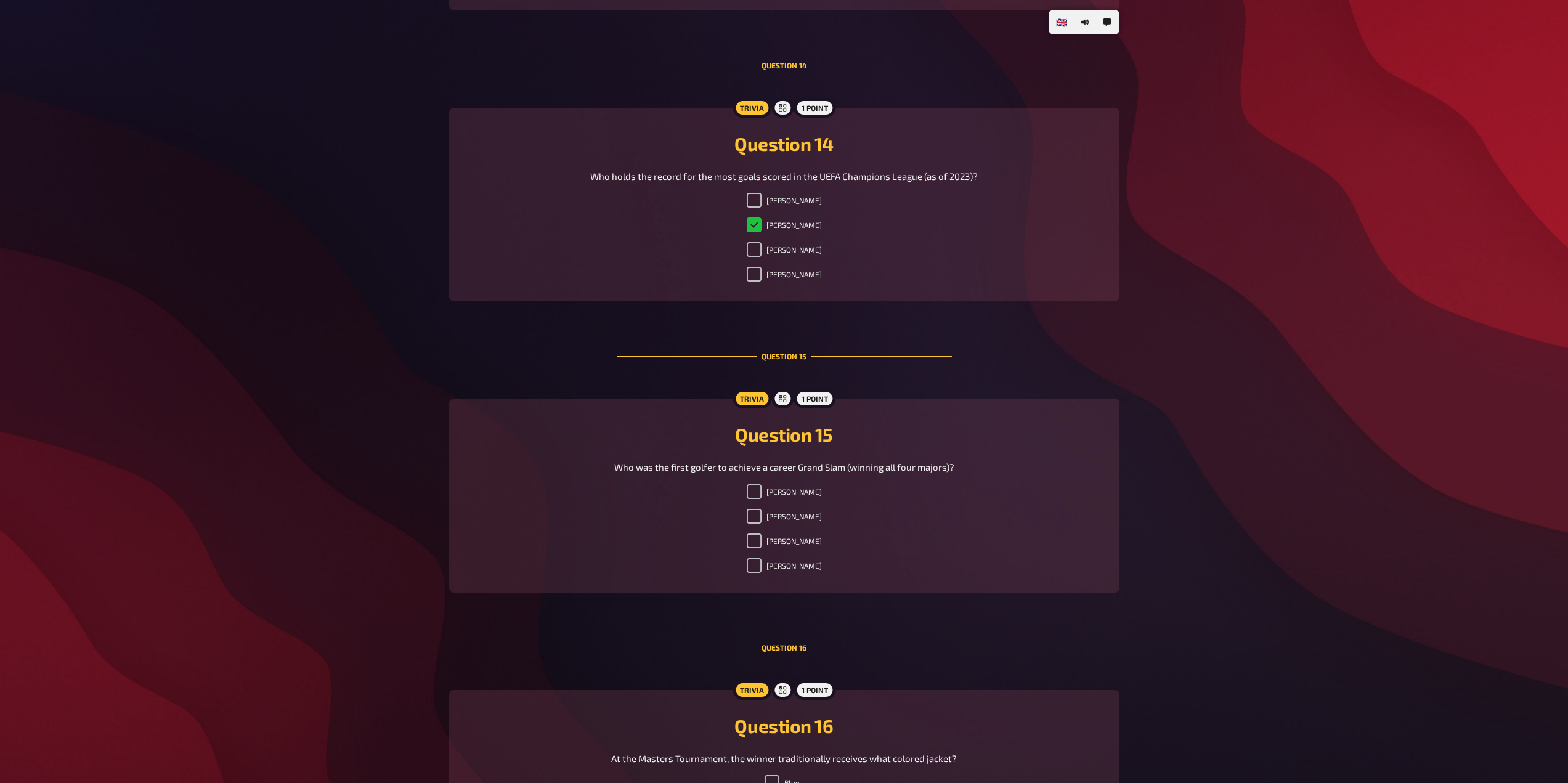
click at [796, 562] on label "[PERSON_NAME]" at bounding box center [784, 566] width 75 height 15
click at [762, 562] on input "[PERSON_NAME]" at bounding box center [754, 566] width 15 height 15
checkbox input "true"
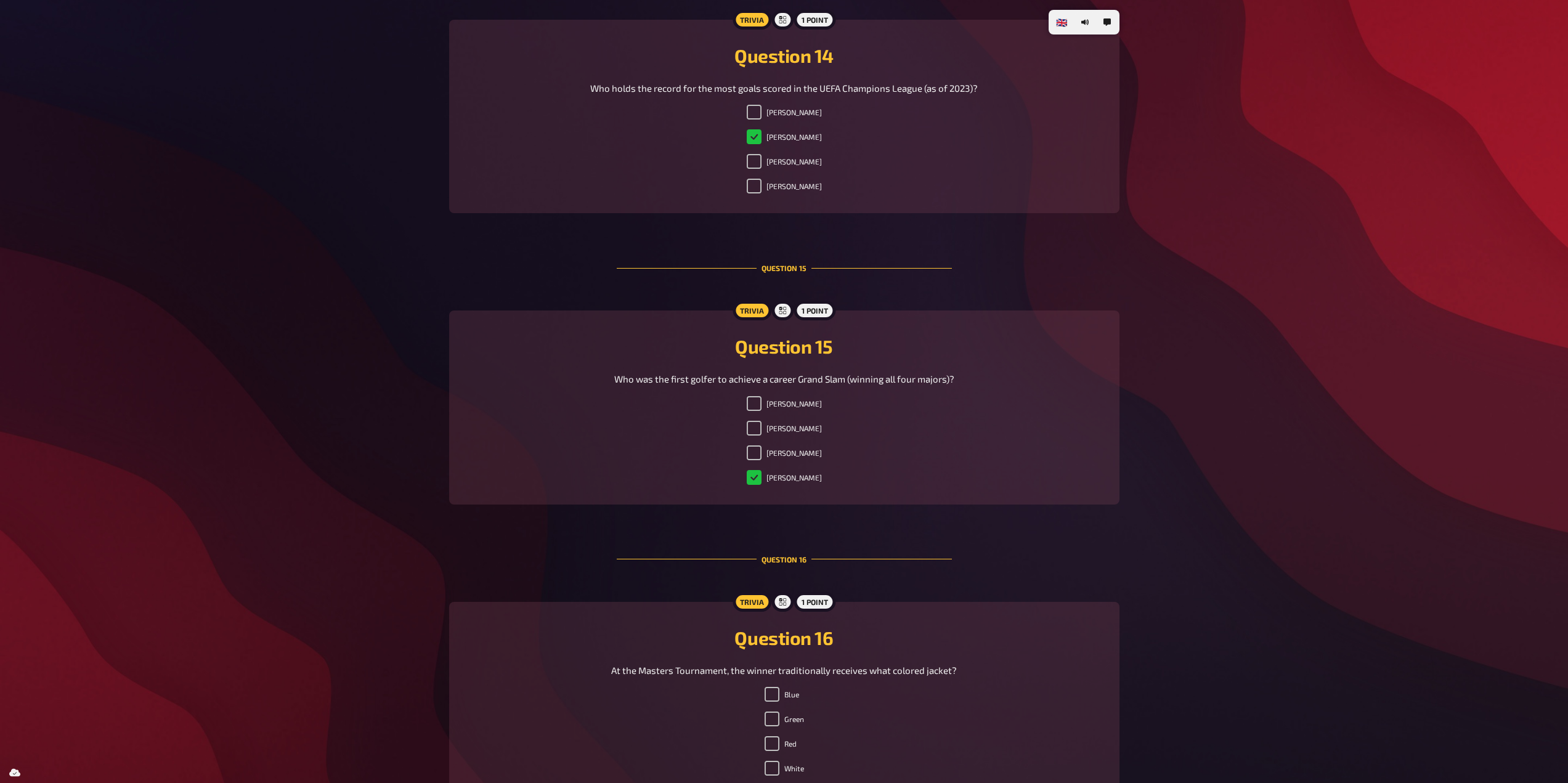
scroll to position [4375, 0]
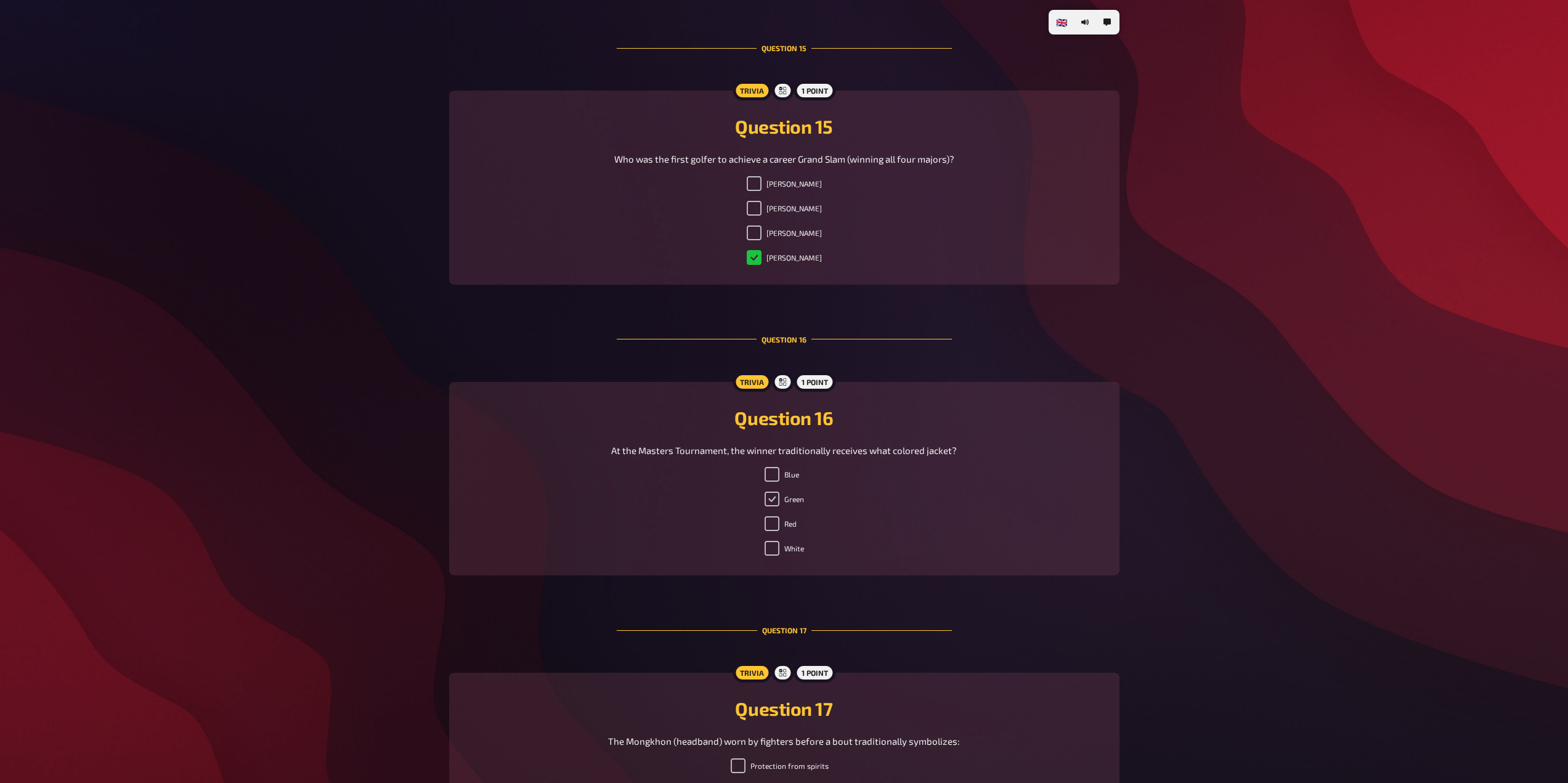
click at [769, 496] on input "Green" at bounding box center [772, 499] width 15 height 15
checkbox input "true"
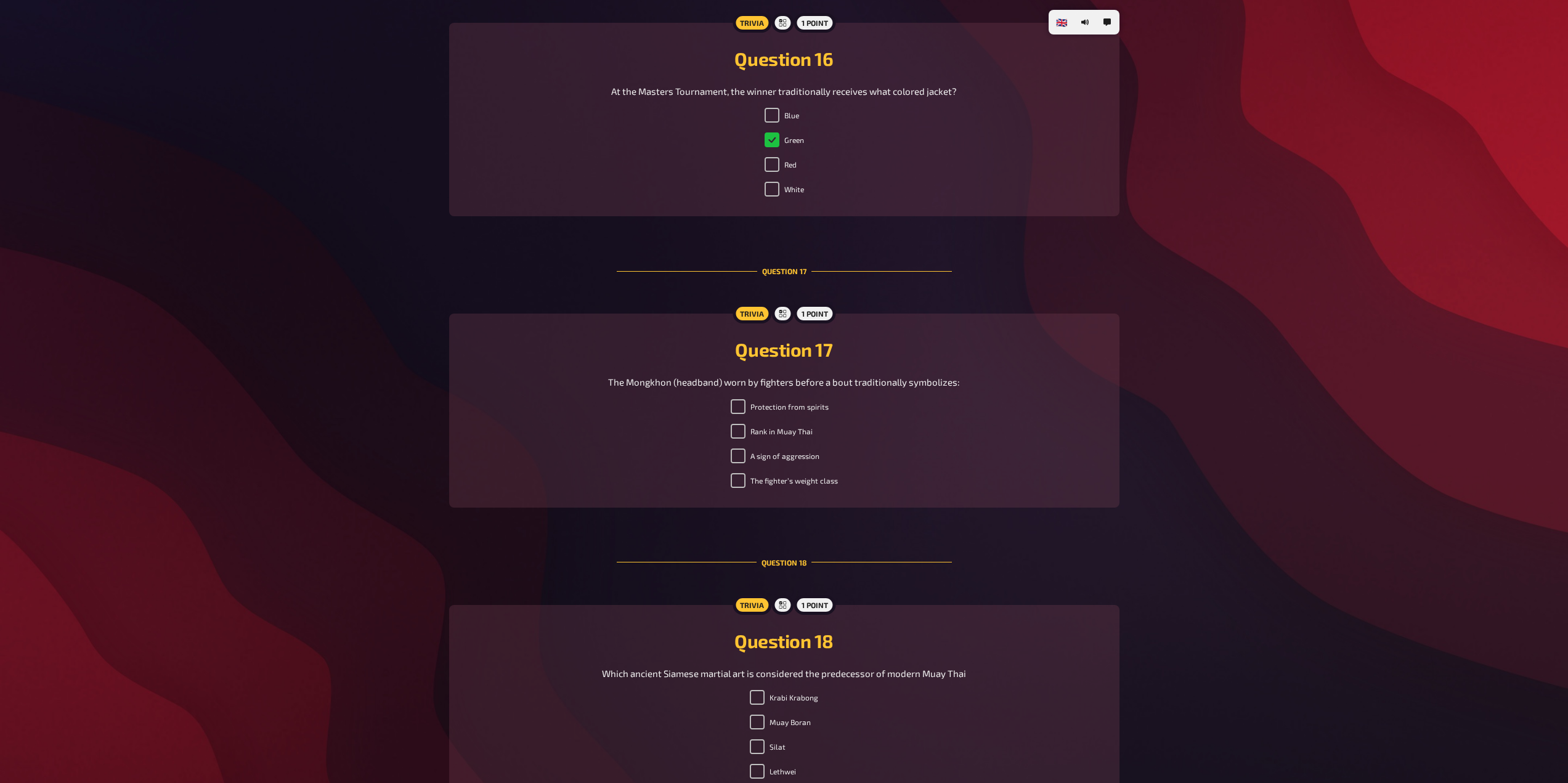
scroll to position [4745, 0]
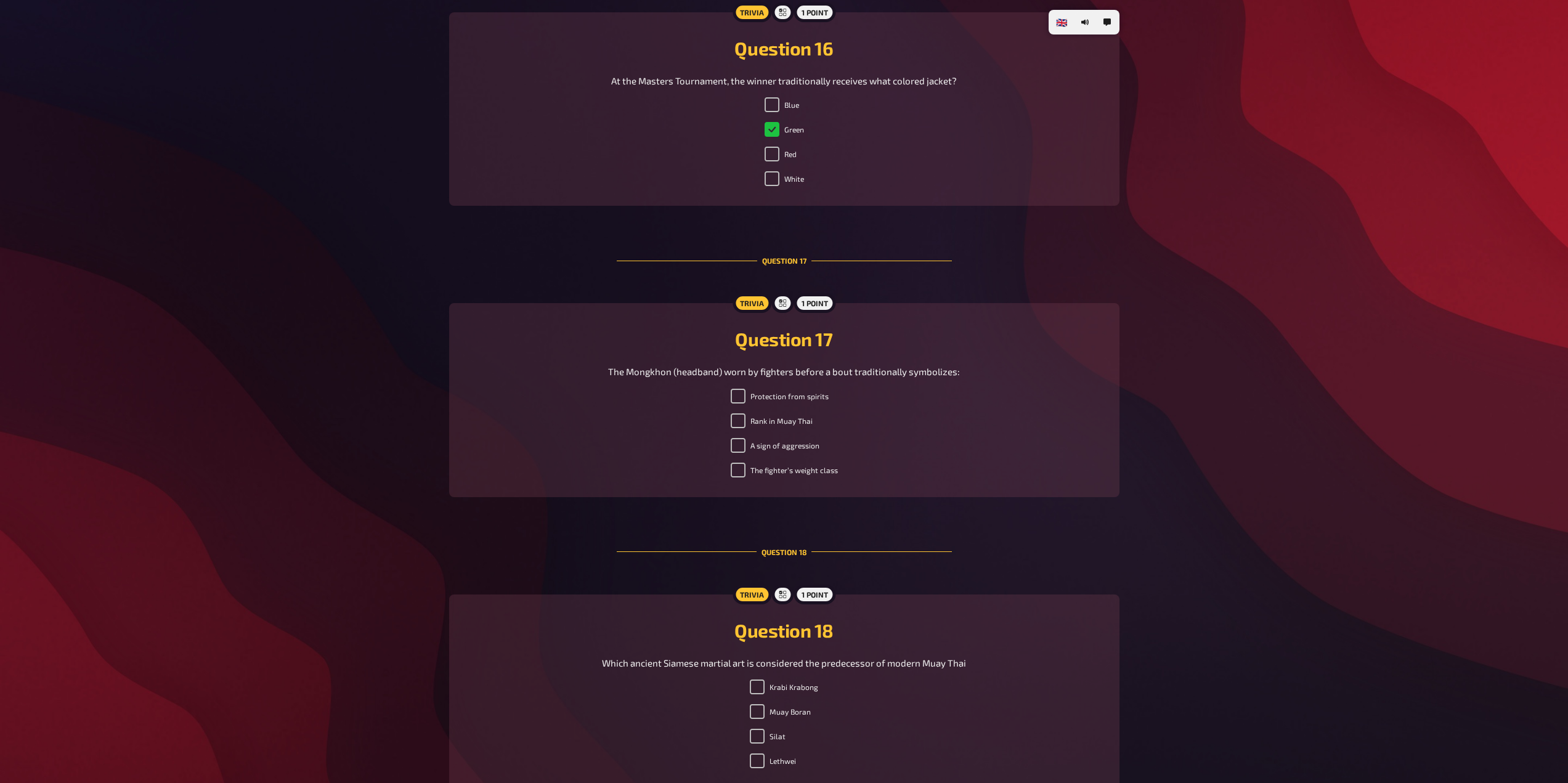
click at [765, 424] on label "Rank in Muay Thai" at bounding box center [772, 421] width 82 height 15
click at [745, 424] on input "Rank in Muay Thai" at bounding box center [739, 421] width 15 height 15
checkbox input "true"
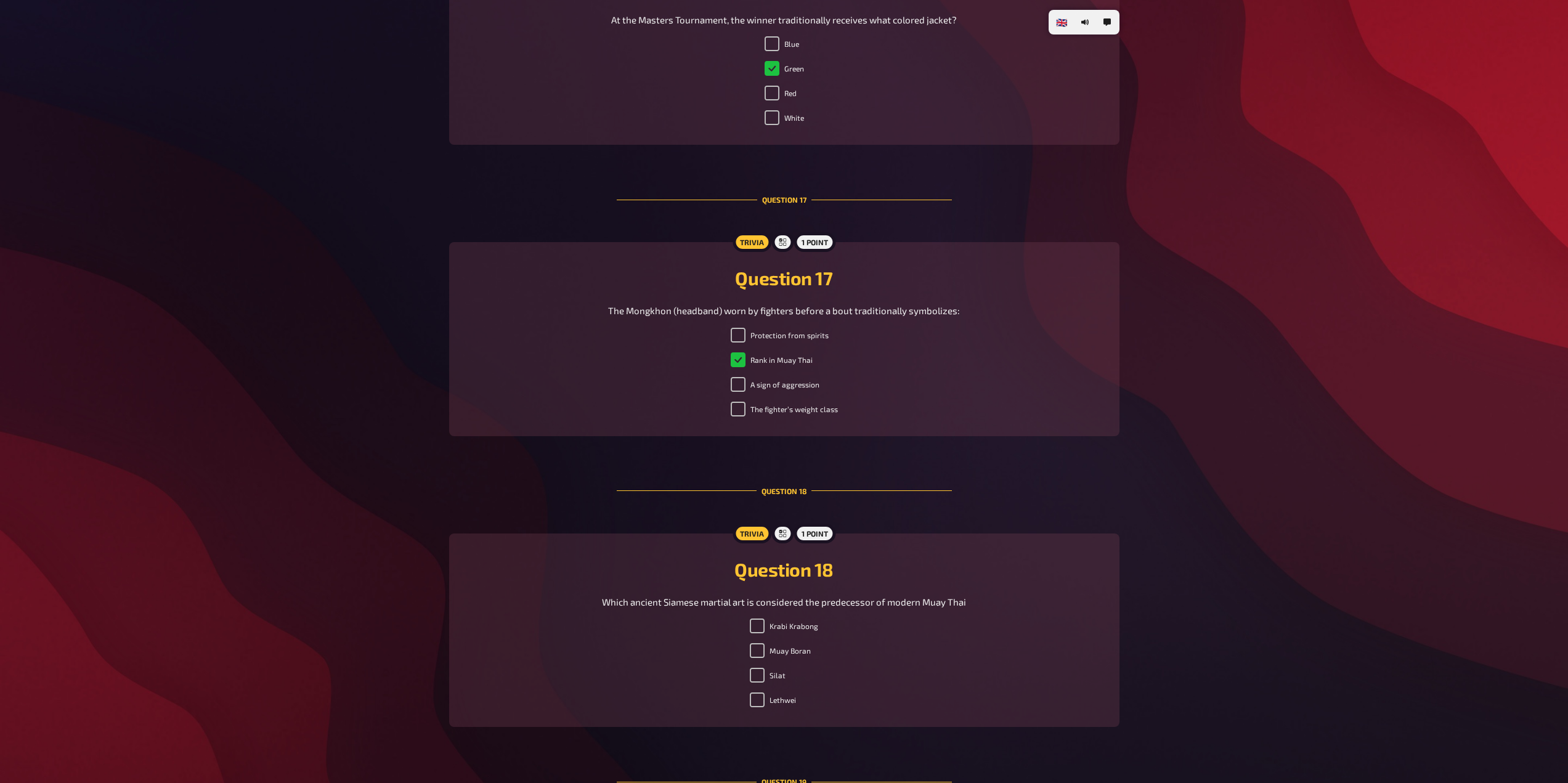
scroll to position [4929, 0]
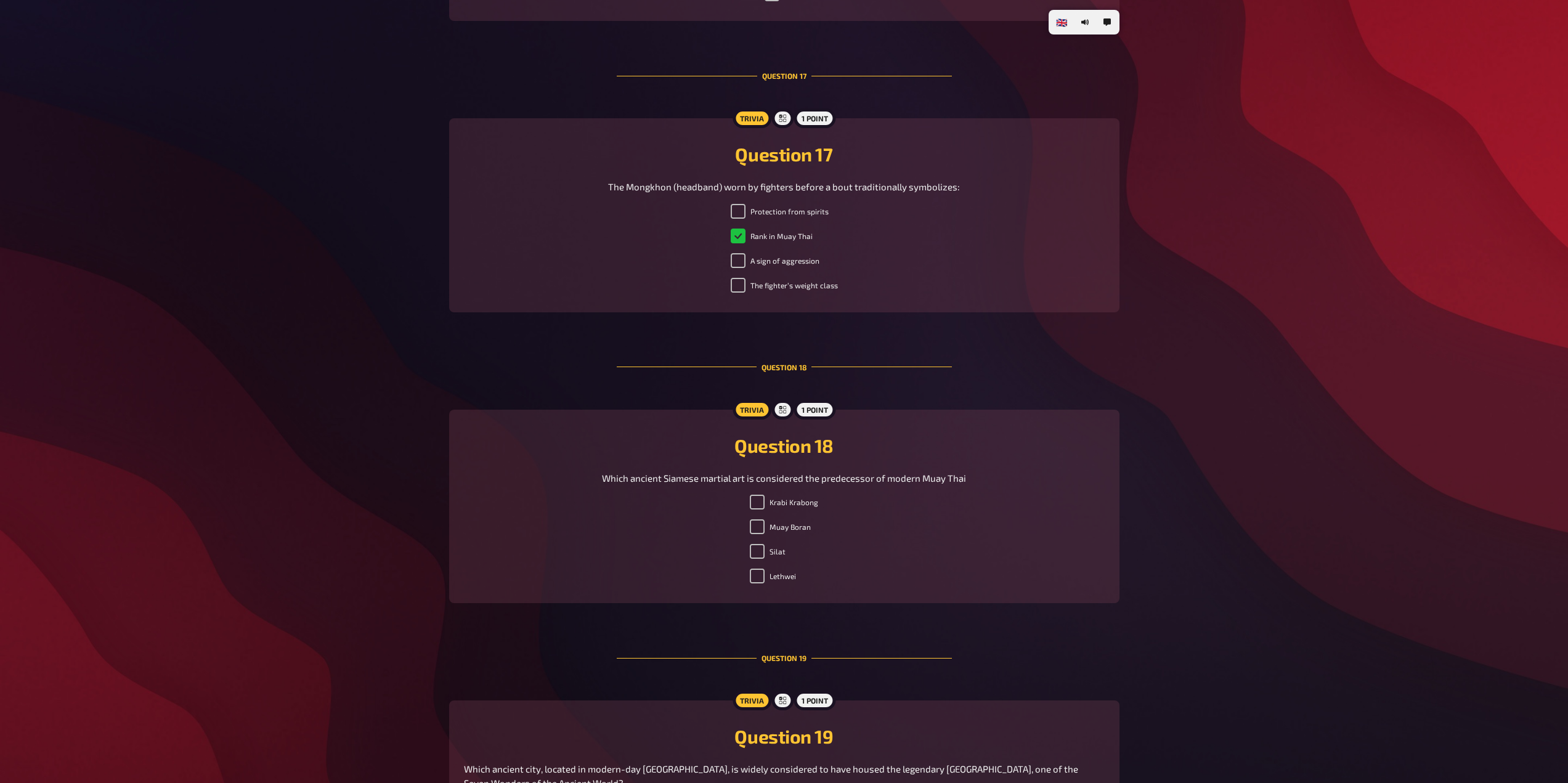
click at [776, 574] on label "Lethwei" at bounding box center [773, 576] width 47 height 15
click at [765, 574] on input "Lethwei" at bounding box center [757, 576] width 15 height 15
checkbox input "true"
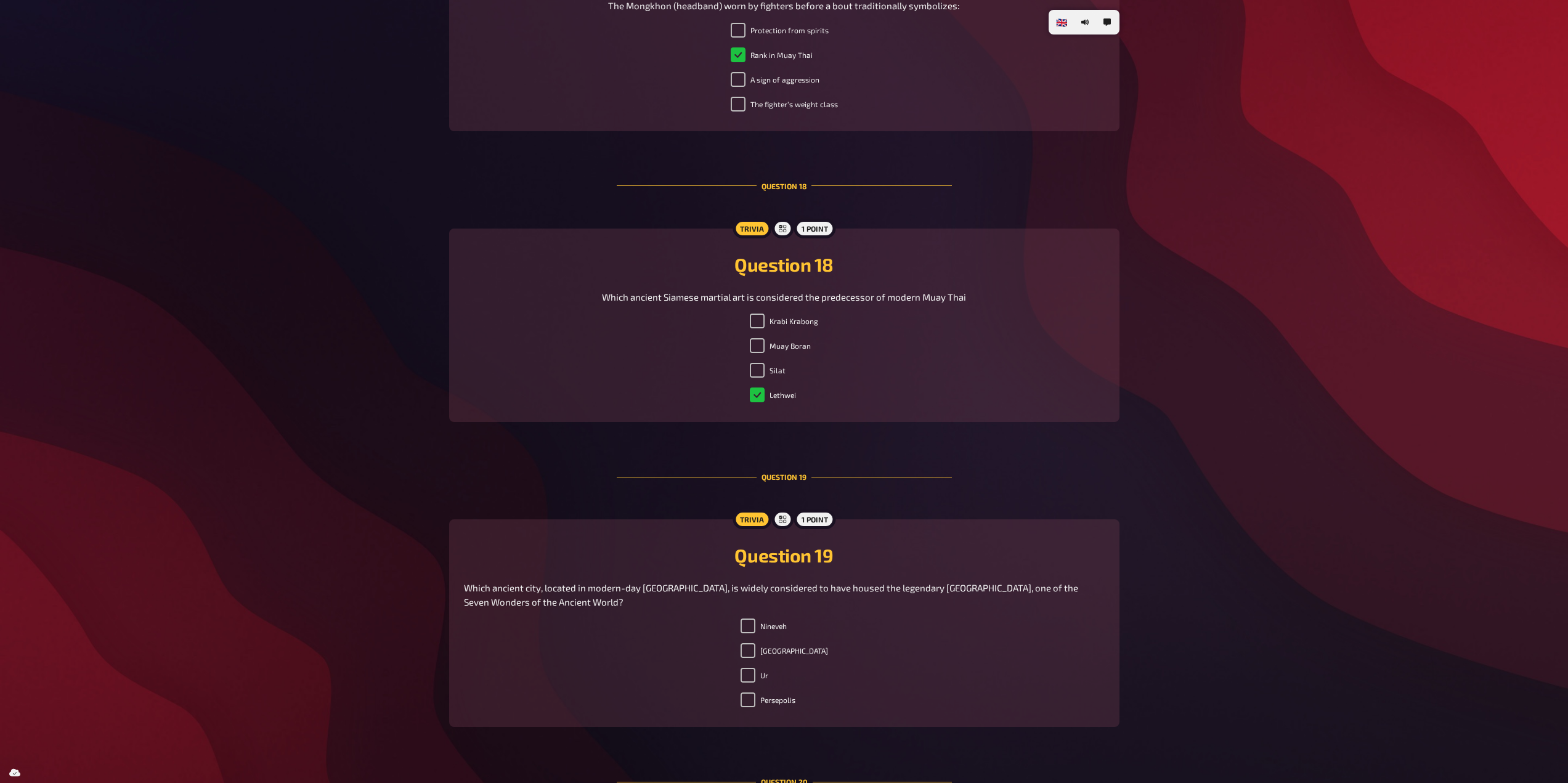
scroll to position [5238, 0]
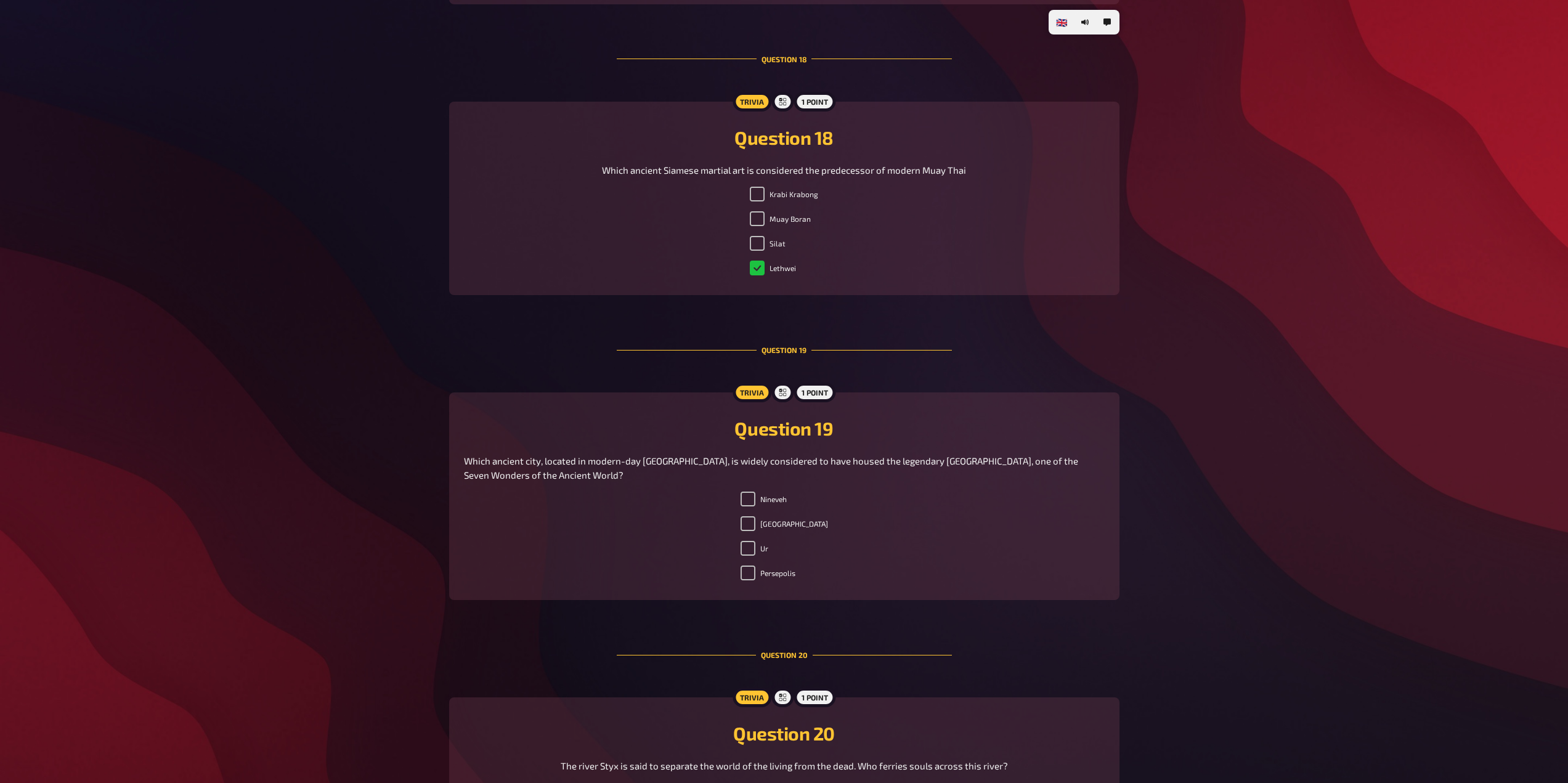
click at [772, 521] on label "[GEOGRAPHIC_DATA]" at bounding box center [784, 524] width 87 height 15
click at [755, 521] on input "[GEOGRAPHIC_DATA]" at bounding box center [748, 524] width 15 height 15
checkbox input "true"
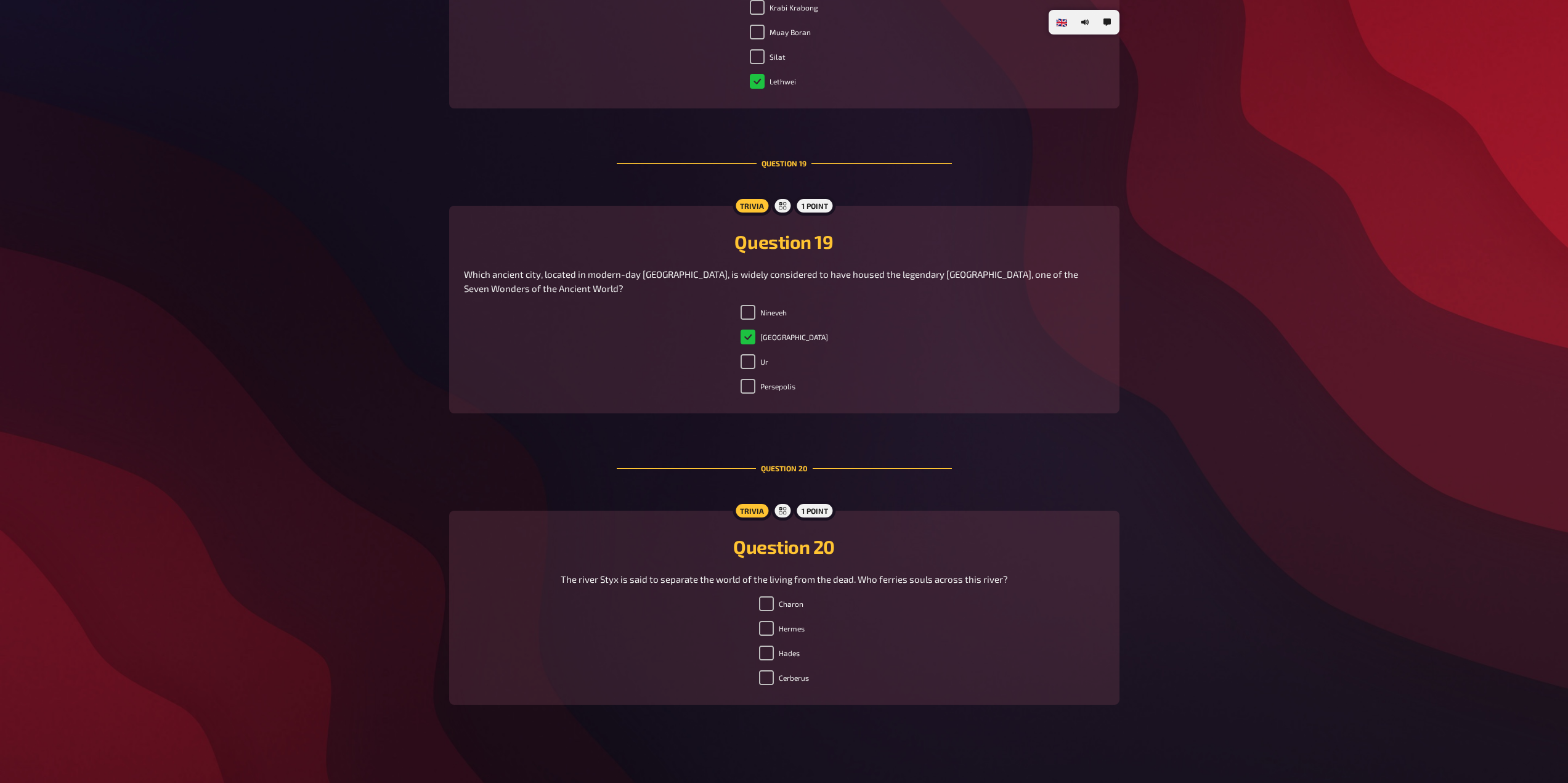
scroll to position [5425, 0]
click at [769, 655] on input "Hades" at bounding box center [766, 653] width 15 height 15
checkbox input "true"
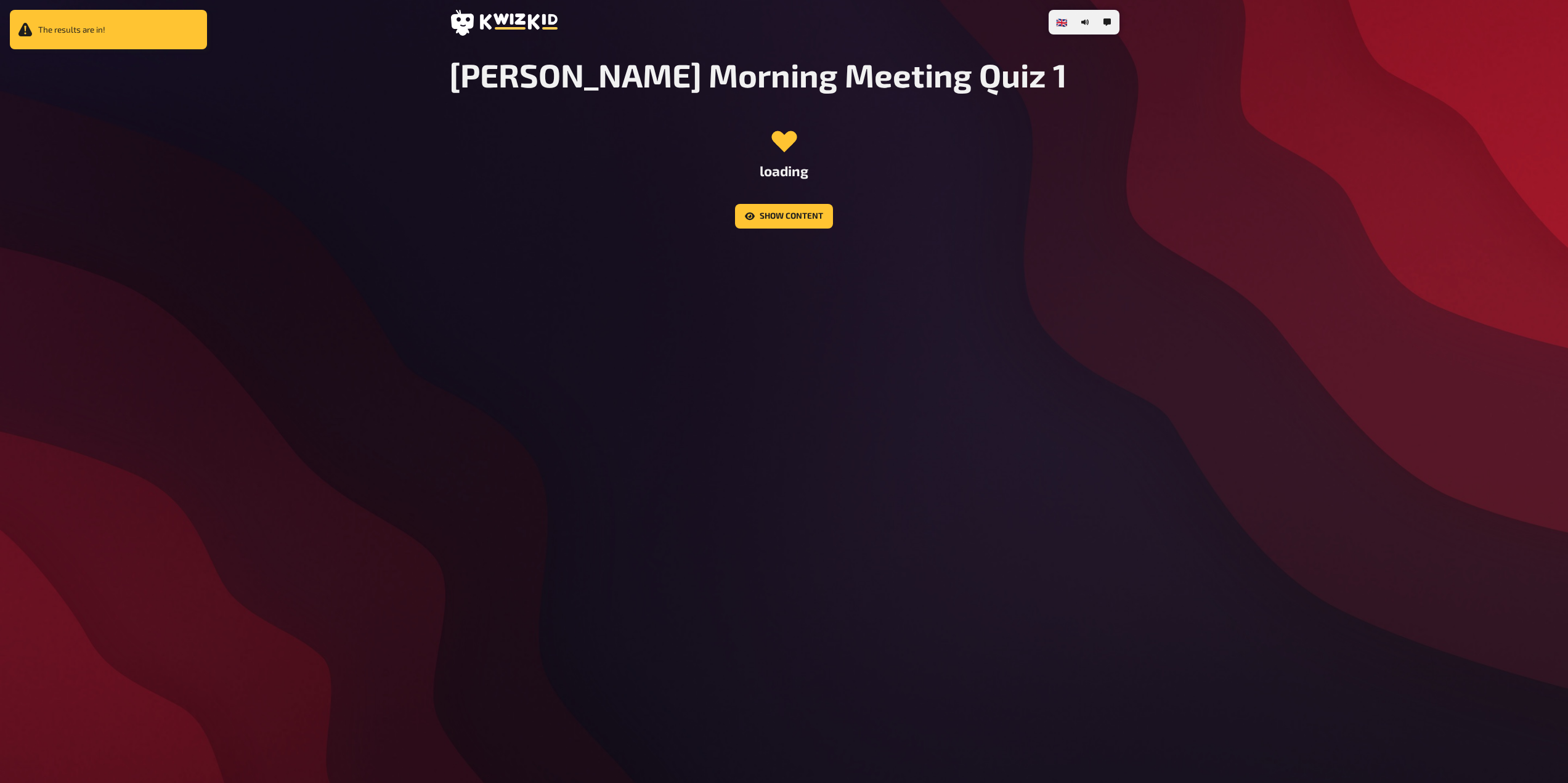
scroll to position [0, 0]
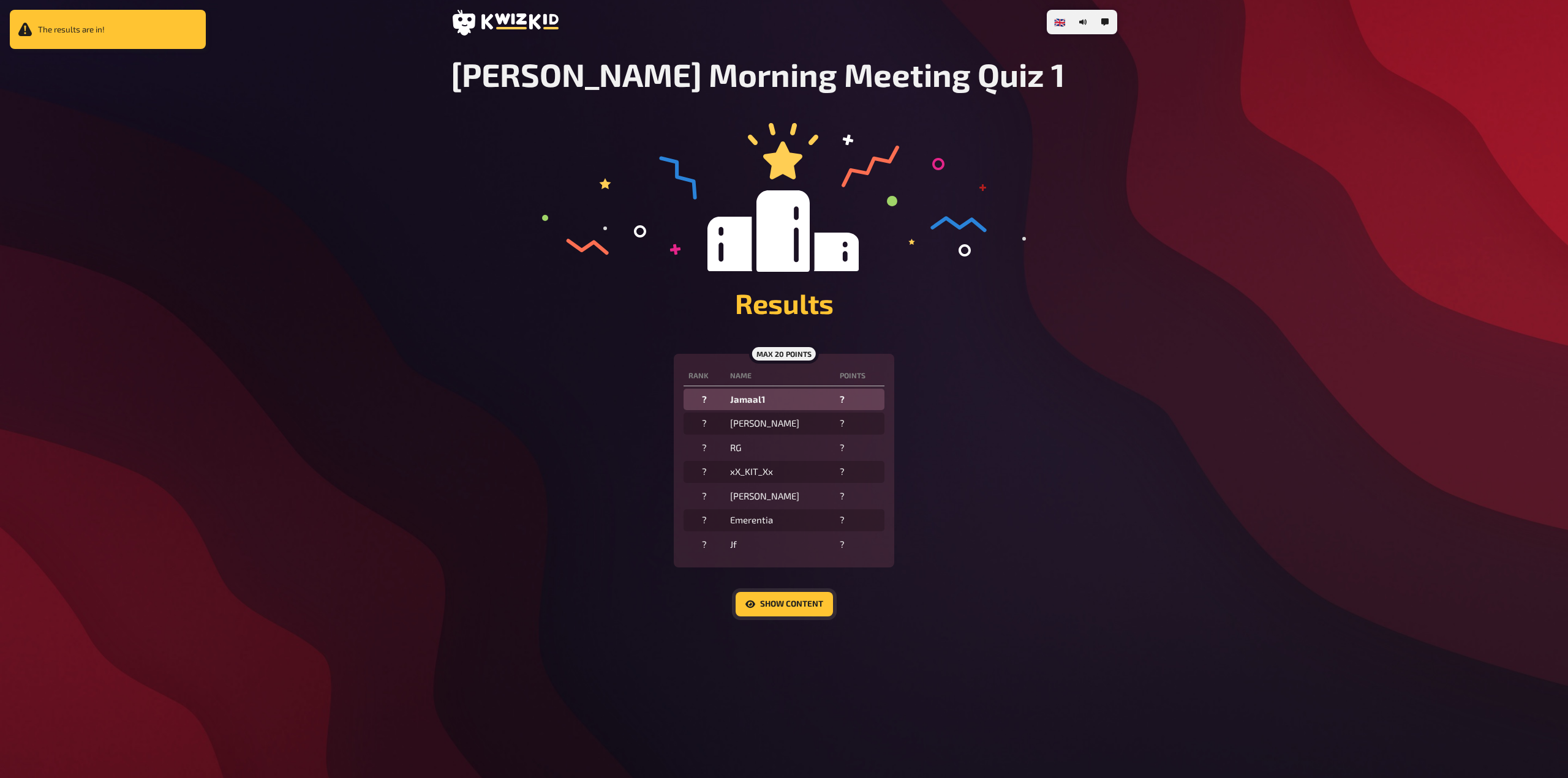
click at [814, 597] on button "Show content" at bounding box center [784, 604] width 97 height 25
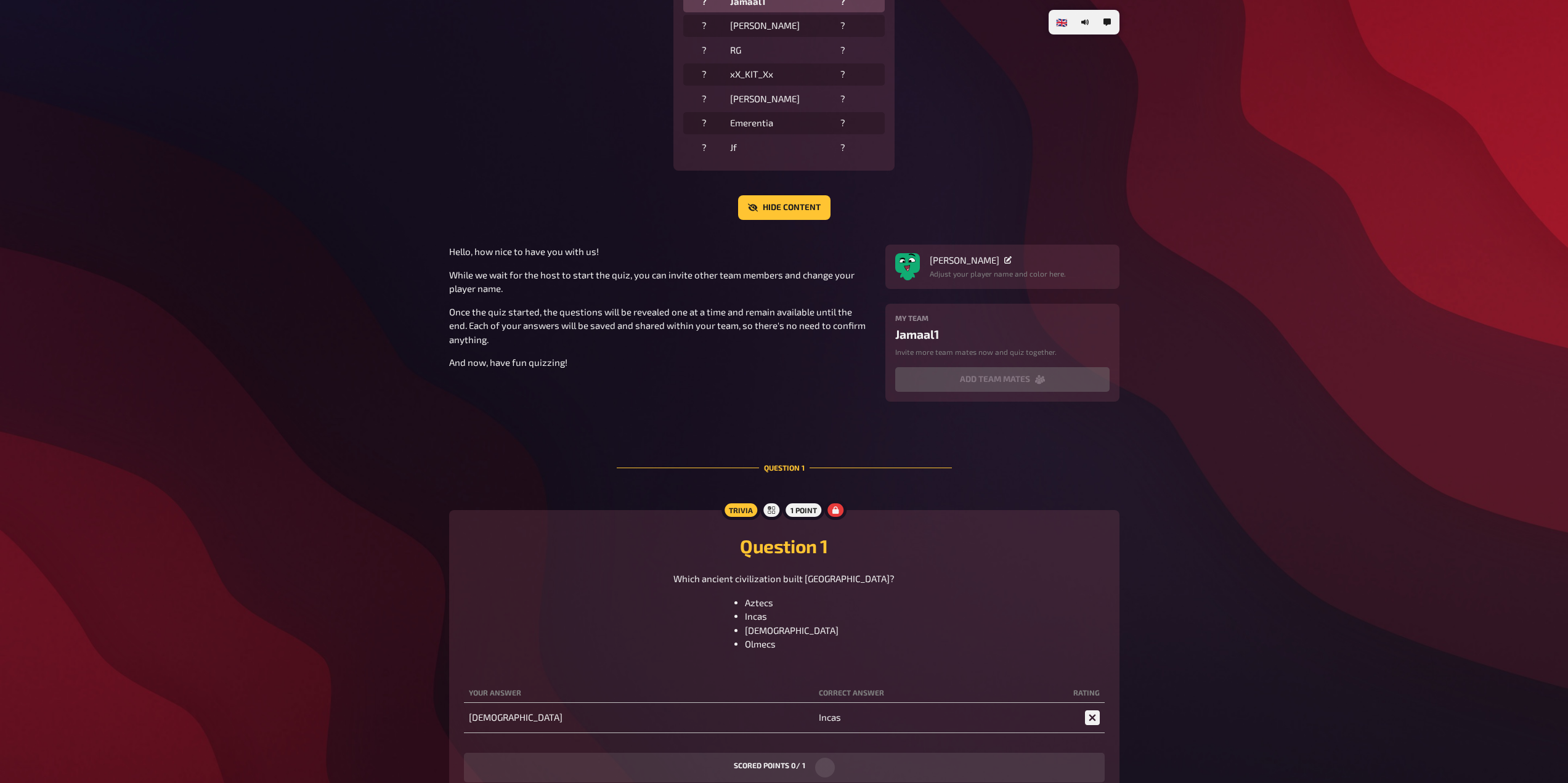
scroll to position [324, 0]
